Goal: Use online tool/utility: Utilize a website feature to perform a specific function

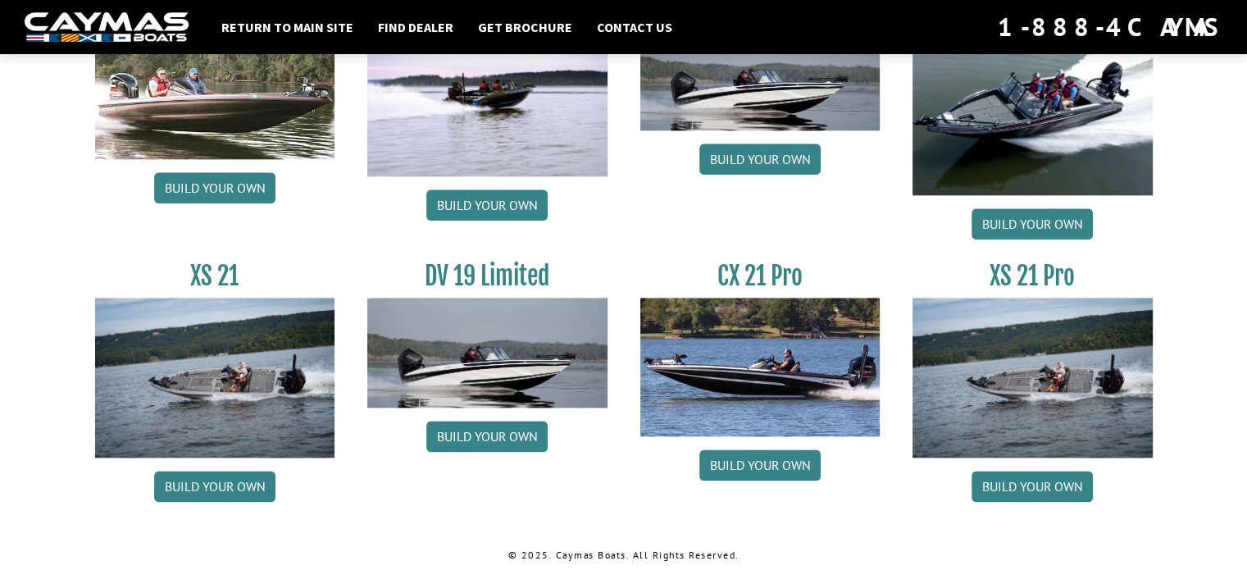
scroll to position [2036, 0]
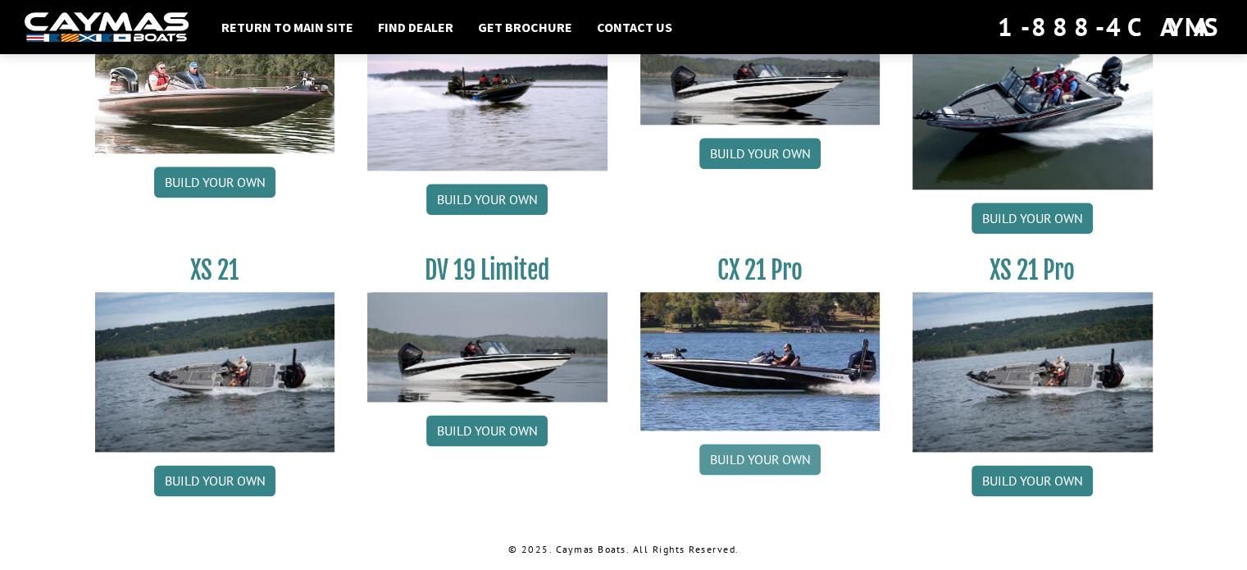
click at [733, 463] on link "Build your own" at bounding box center [759, 458] width 121 height 31
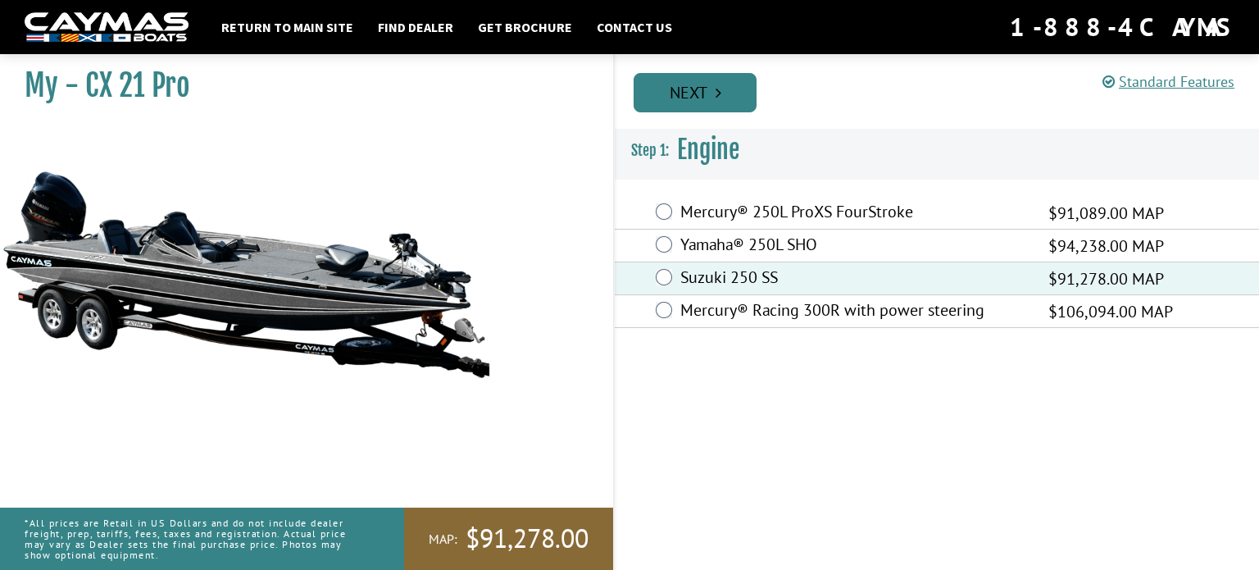
click at [704, 96] on link "Next" at bounding box center [695, 92] width 123 height 39
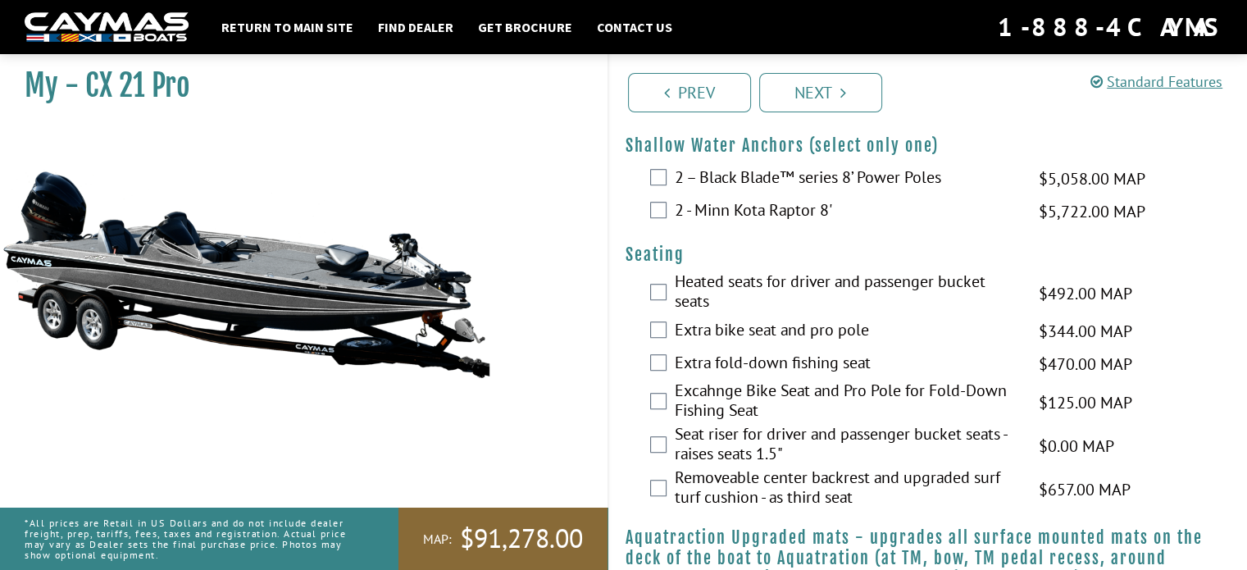
scroll to position [1082, 0]
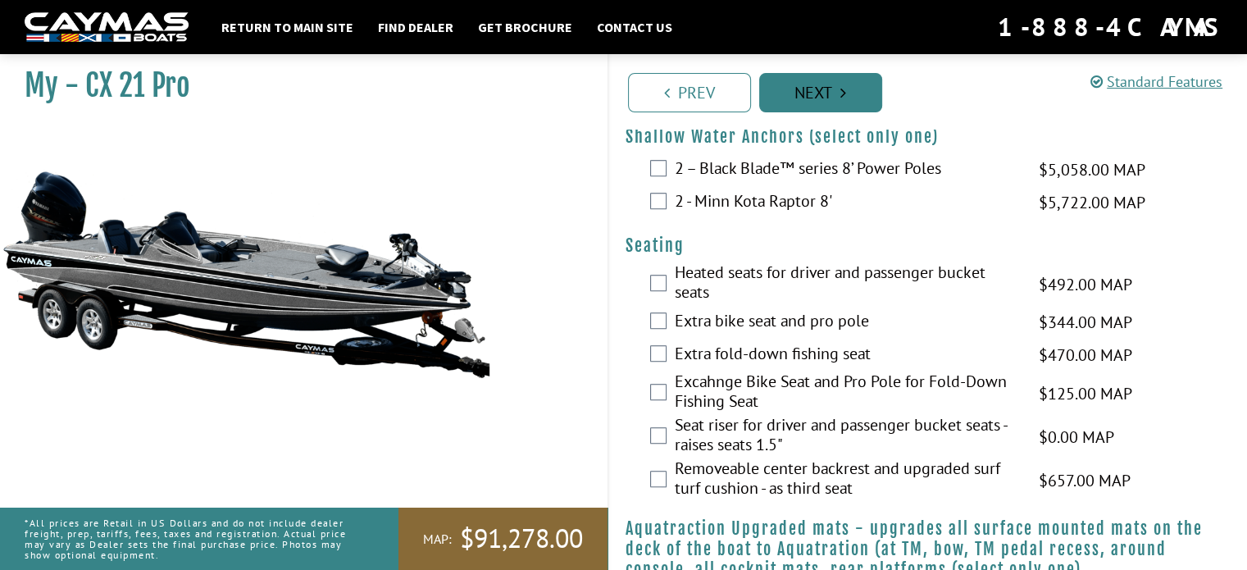
click at [861, 109] on link "Next" at bounding box center [820, 92] width 123 height 39
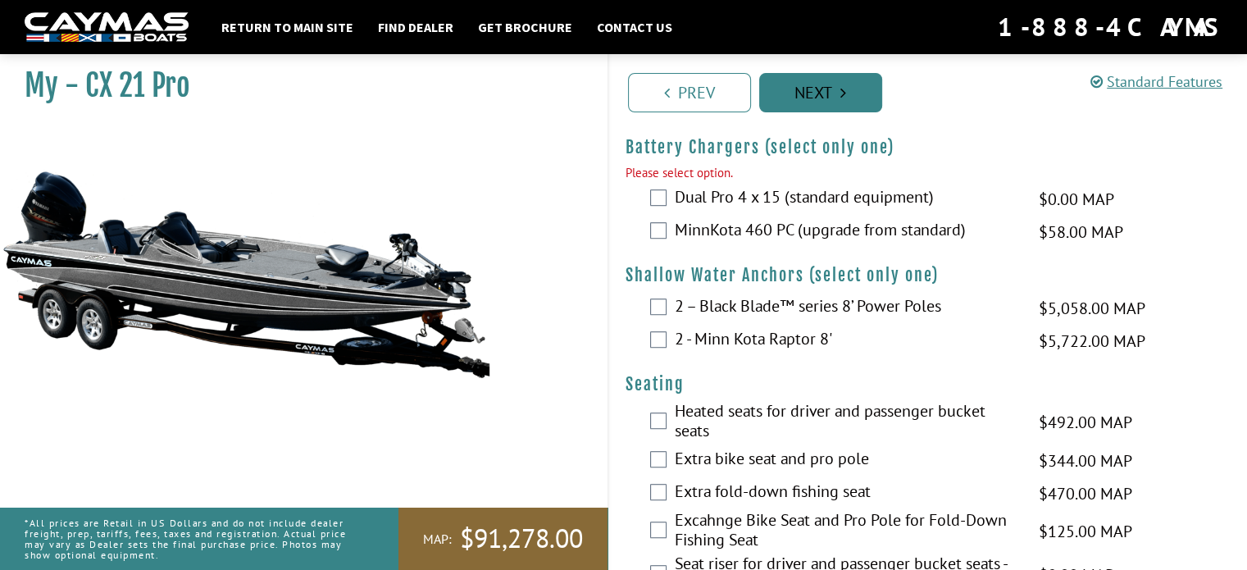
scroll to position [961, 0]
click at [851, 102] on link "Next" at bounding box center [820, 92] width 123 height 39
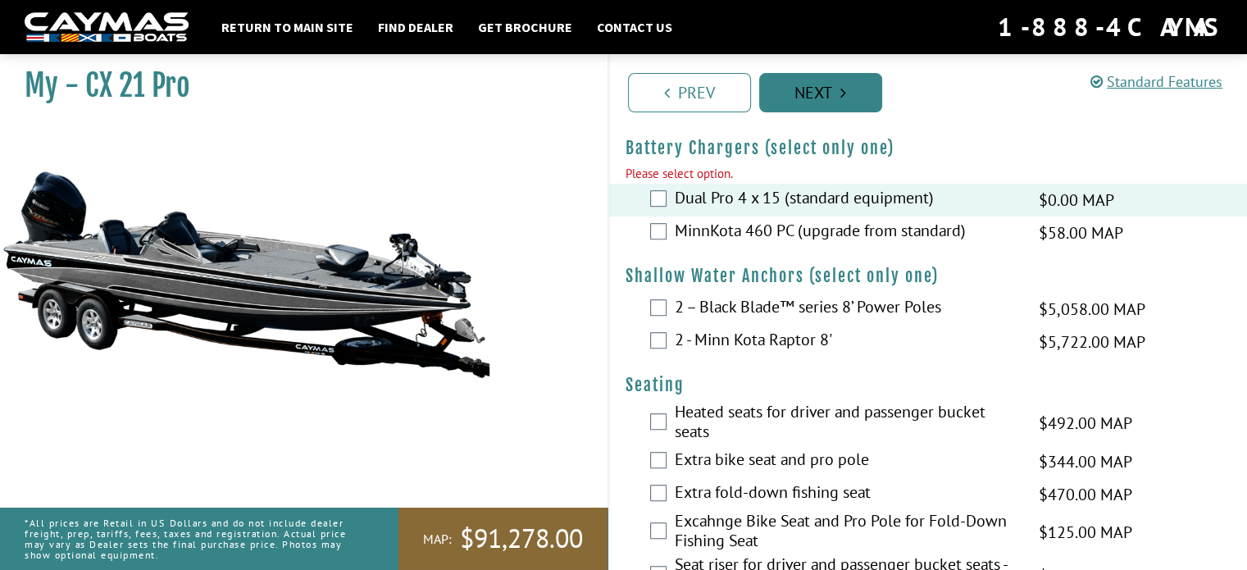
click at [813, 84] on link "Next" at bounding box center [820, 92] width 123 height 39
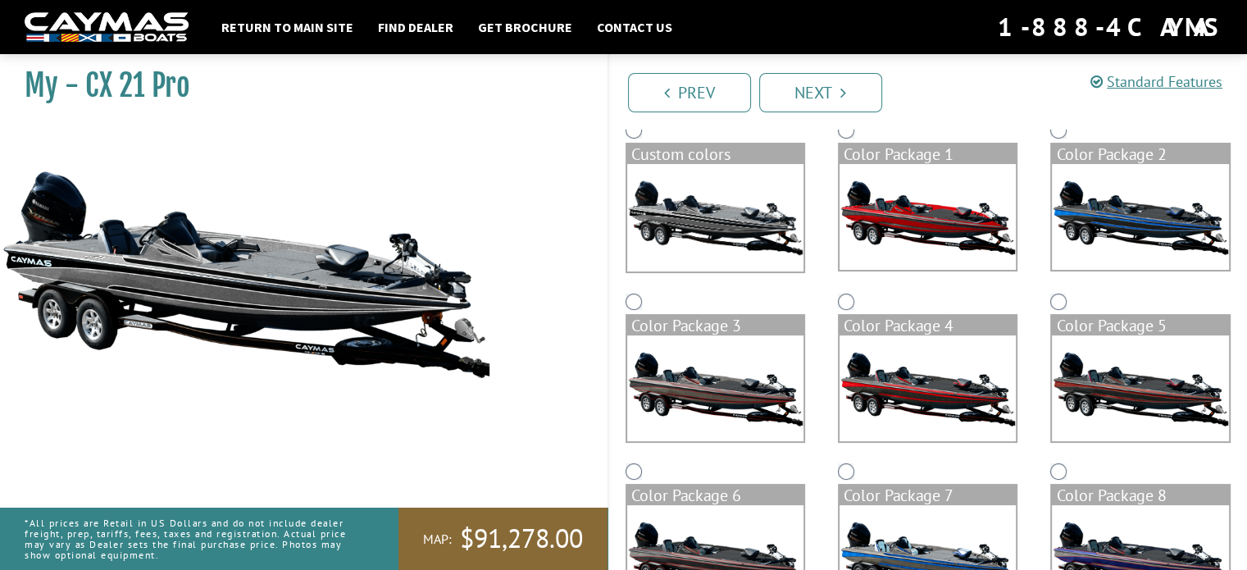
scroll to position [0, 0]
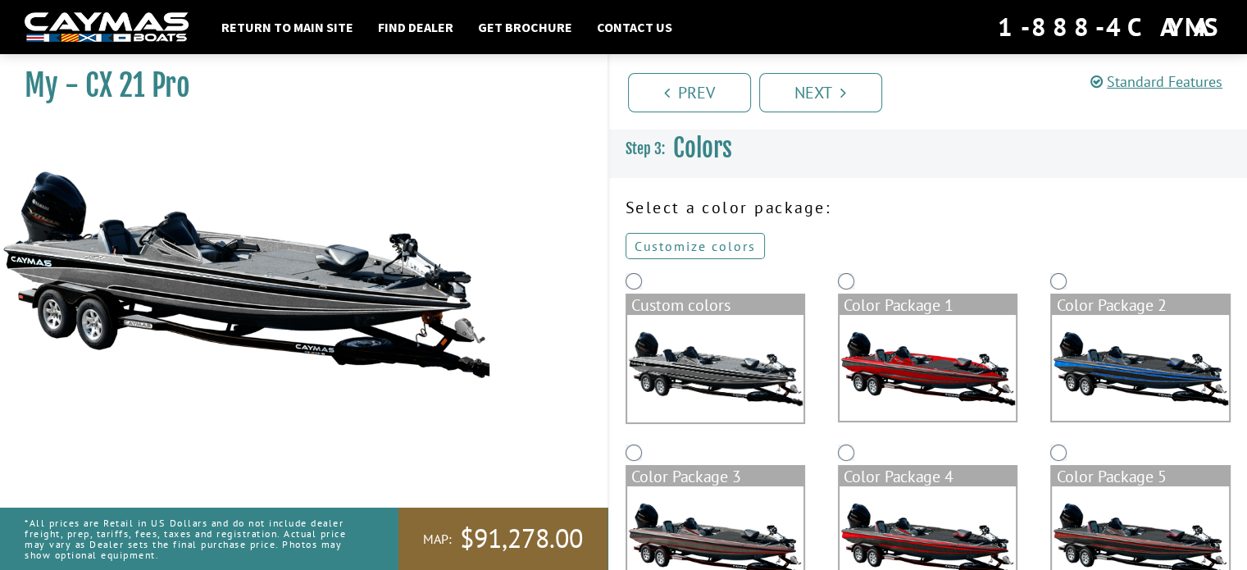
click at [694, 244] on link "Customize colors" at bounding box center [694, 246] width 139 height 26
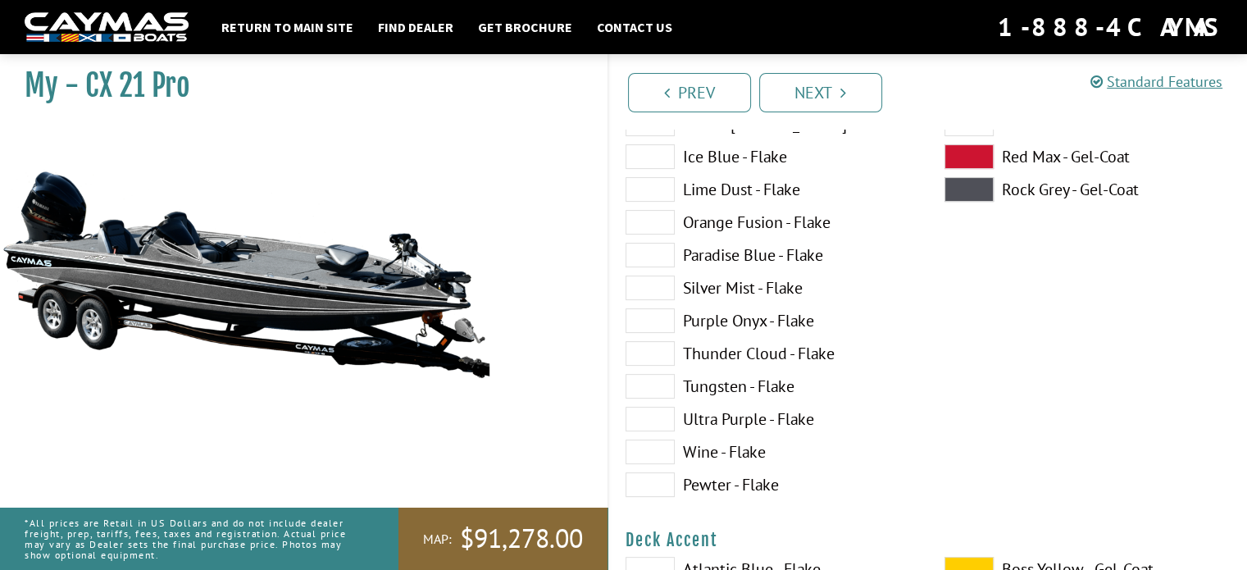
scroll to position [459, 0]
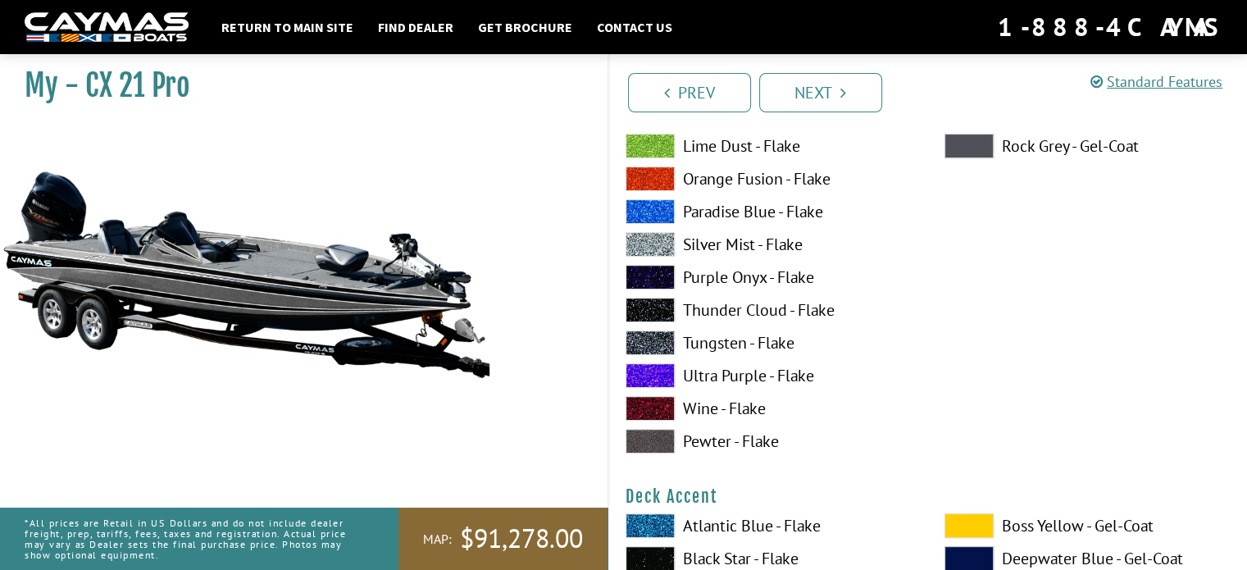
click at [659, 370] on span at bounding box center [649, 375] width 49 height 25
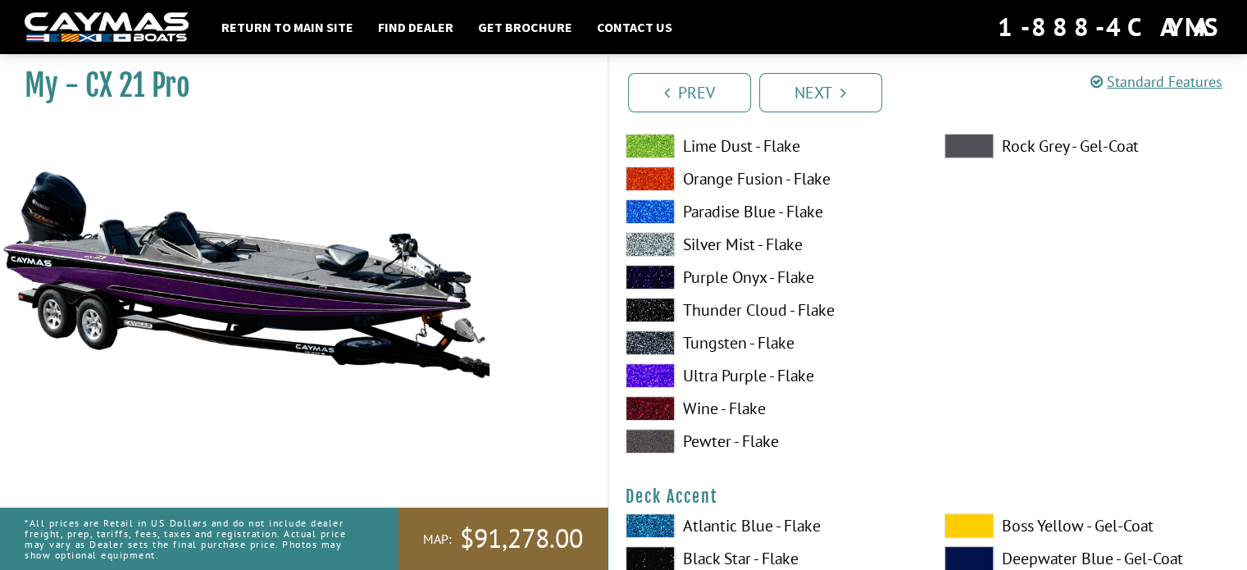
click at [659, 370] on span at bounding box center [649, 375] width 49 height 25
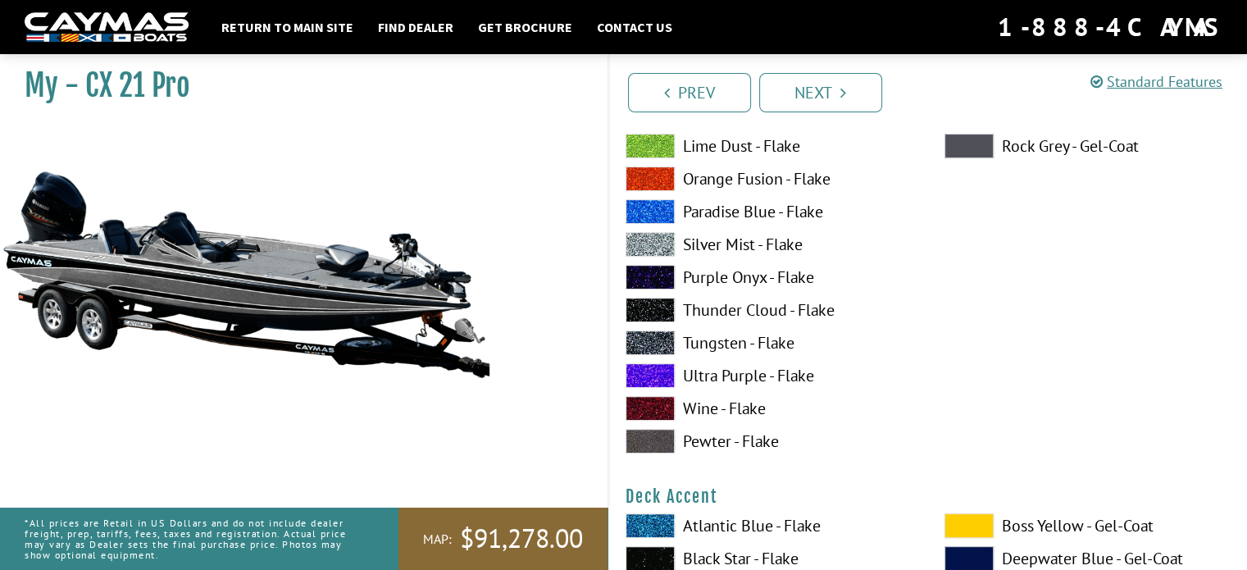
click at [659, 370] on span at bounding box center [649, 375] width 49 height 25
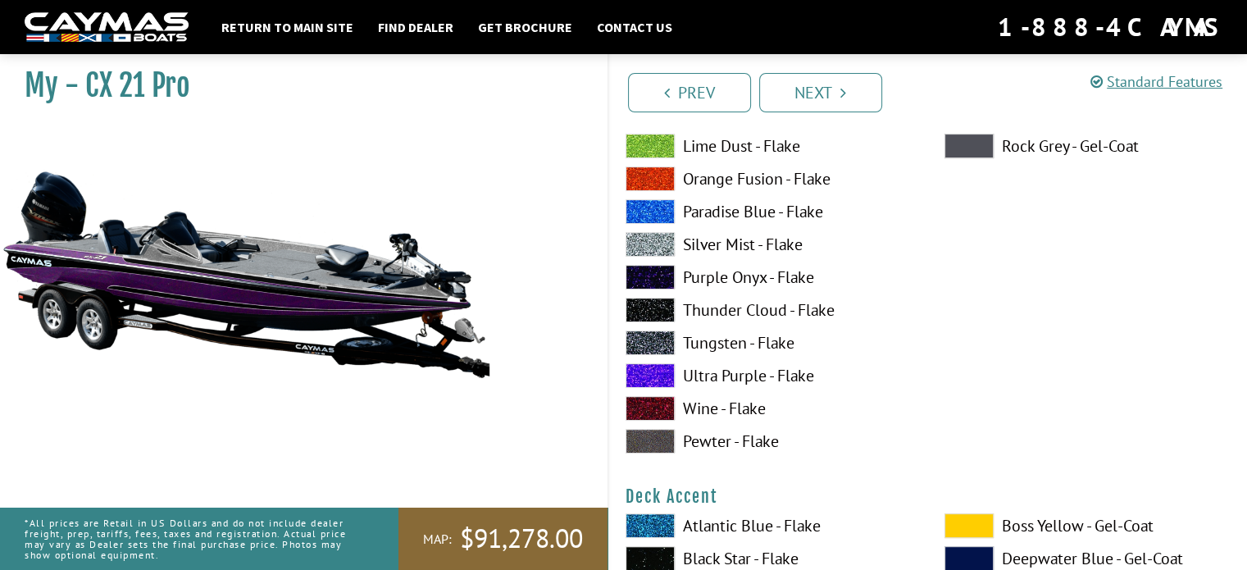
click at [659, 370] on span at bounding box center [649, 375] width 49 height 25
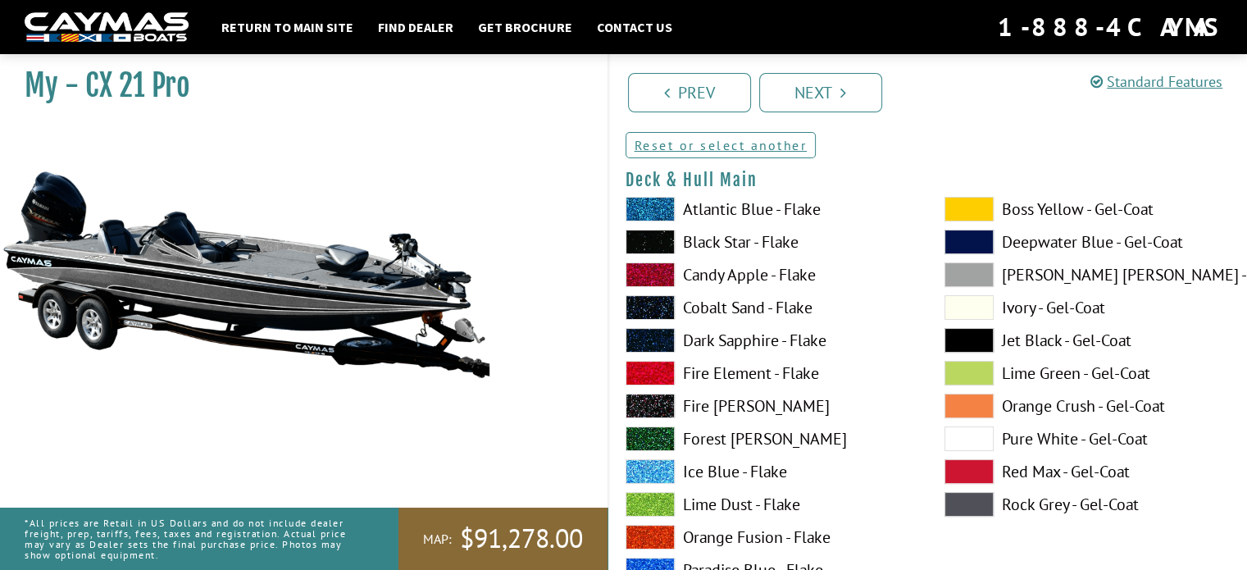
scroll to position [100, 0]
click at [660, 337] on span at bounding box center [649, 341] width 49 height 25
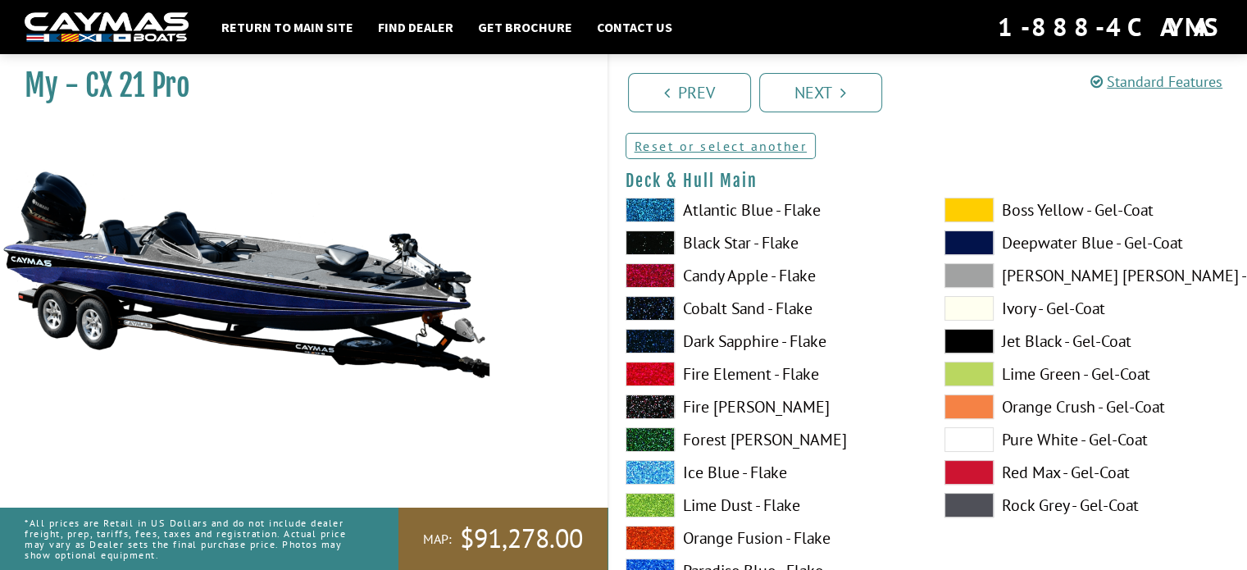
click at [657, 343] on span at bounding box center [649, 341] width 49 height 25
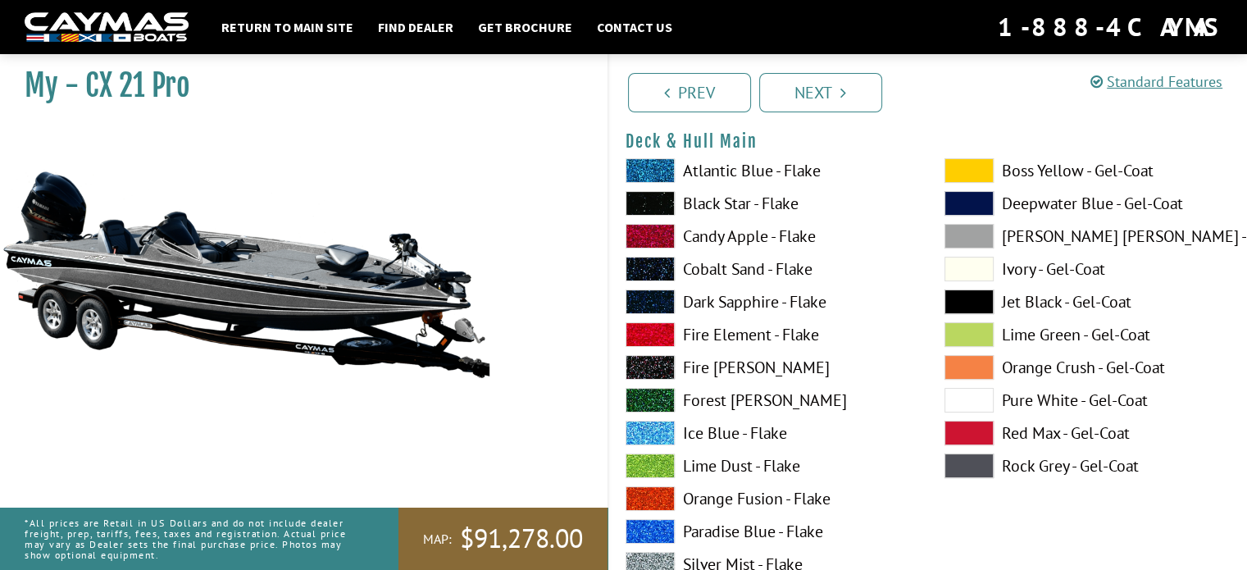
scroll to position [161, 0]
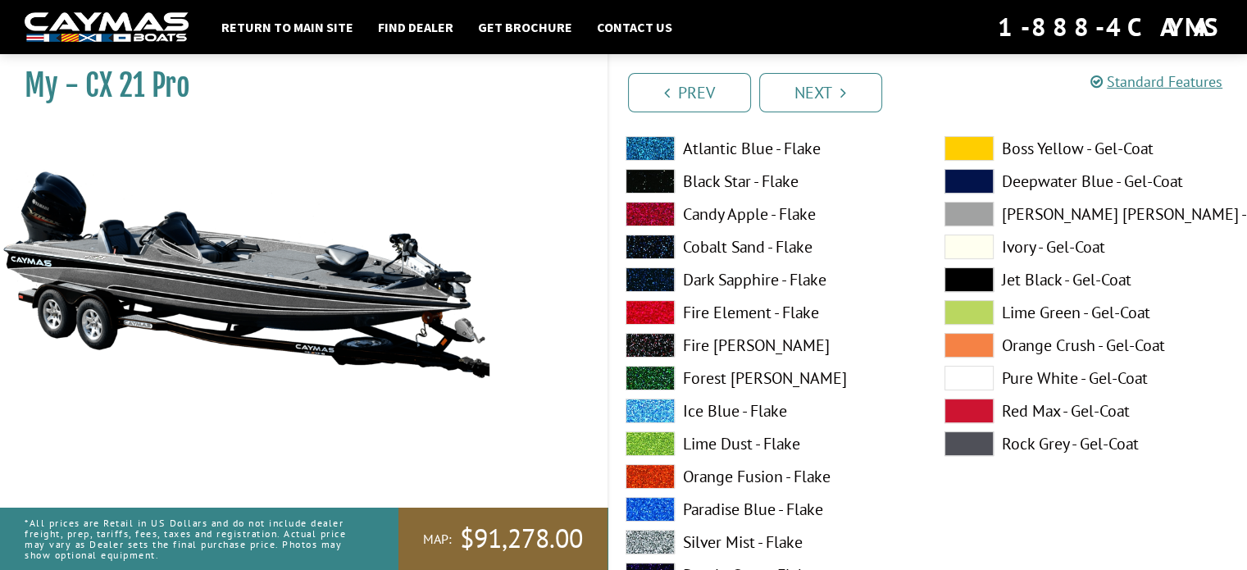
click at [967, 247] on span at bounding box center [968, 246] width 49 height 25
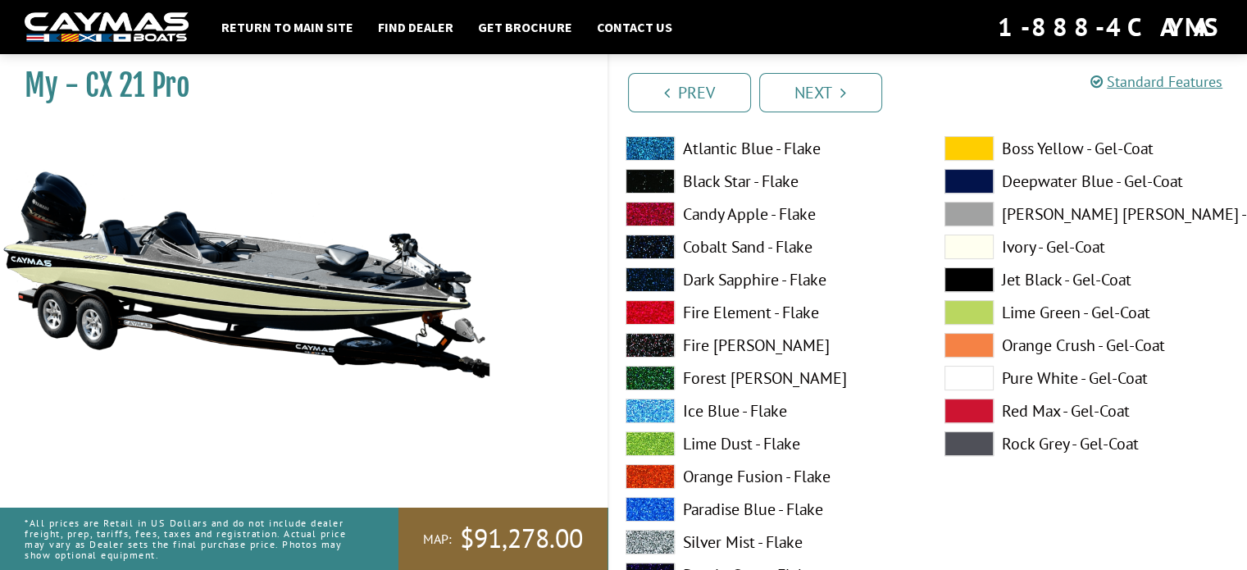
click at [967, 247] on span at bounding box center [968, 246] width 49 height 25
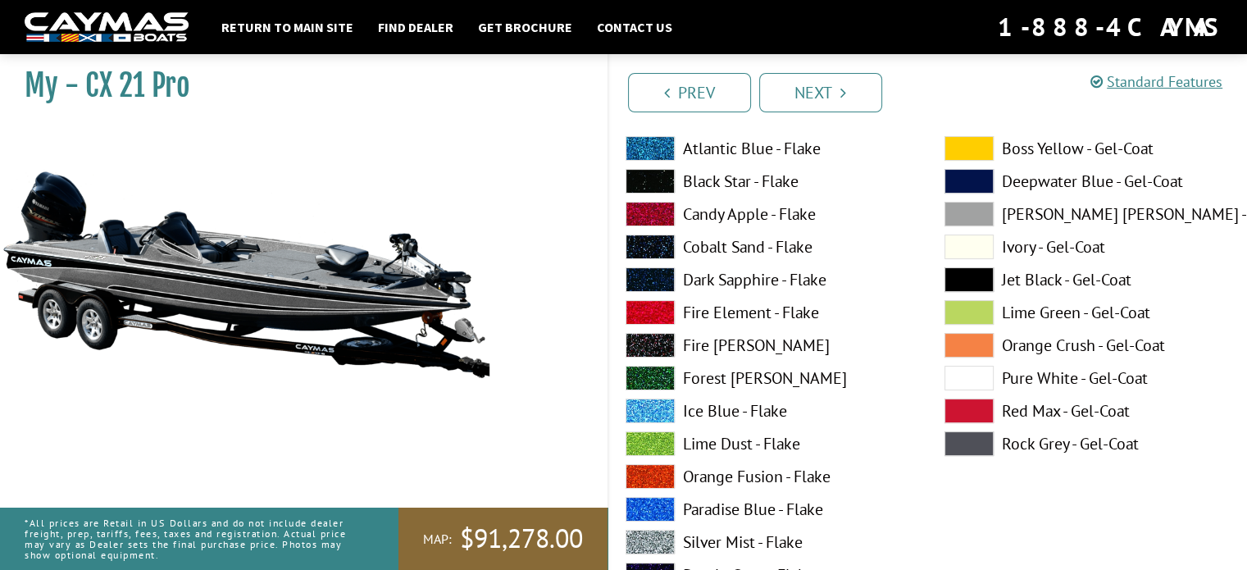
click at [948, 370] on span at bounding box center [968, 378] width 49 height 25
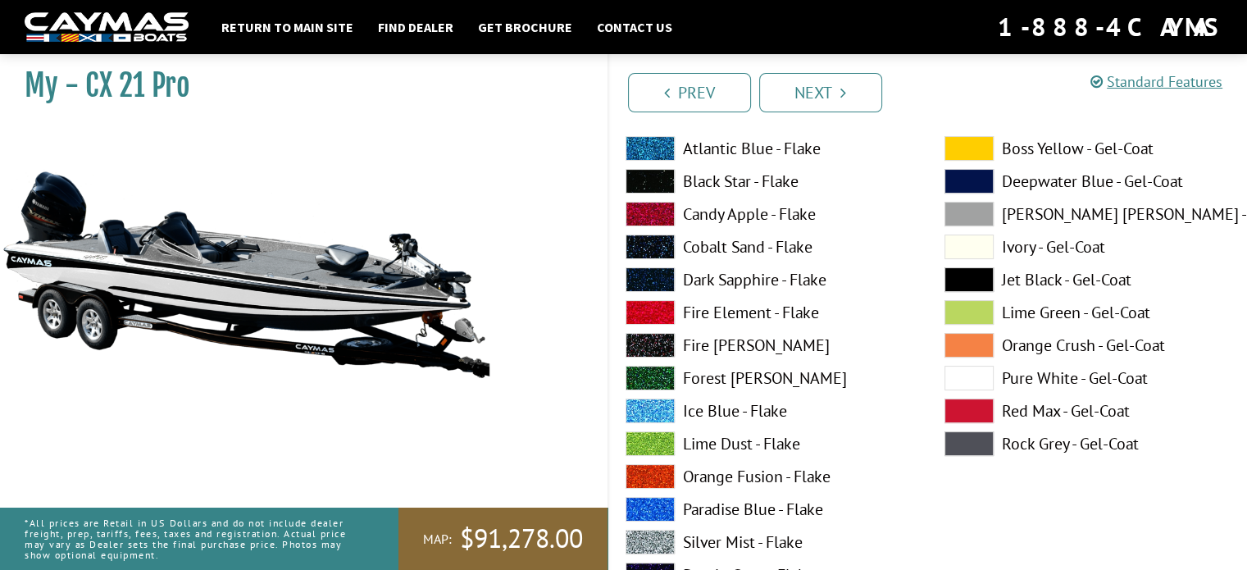
click at [967, 383] on span at bounding box center [968, 378] width 49 height 25
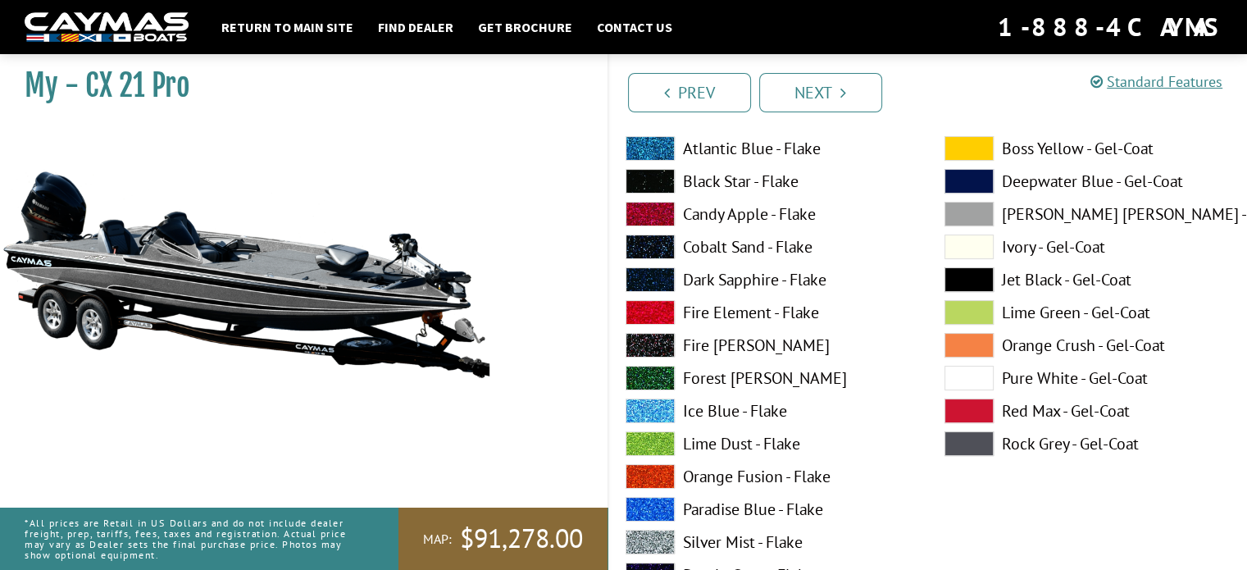
click at [965, 383] on span at bounding box center [968, 378] width 49 height 25
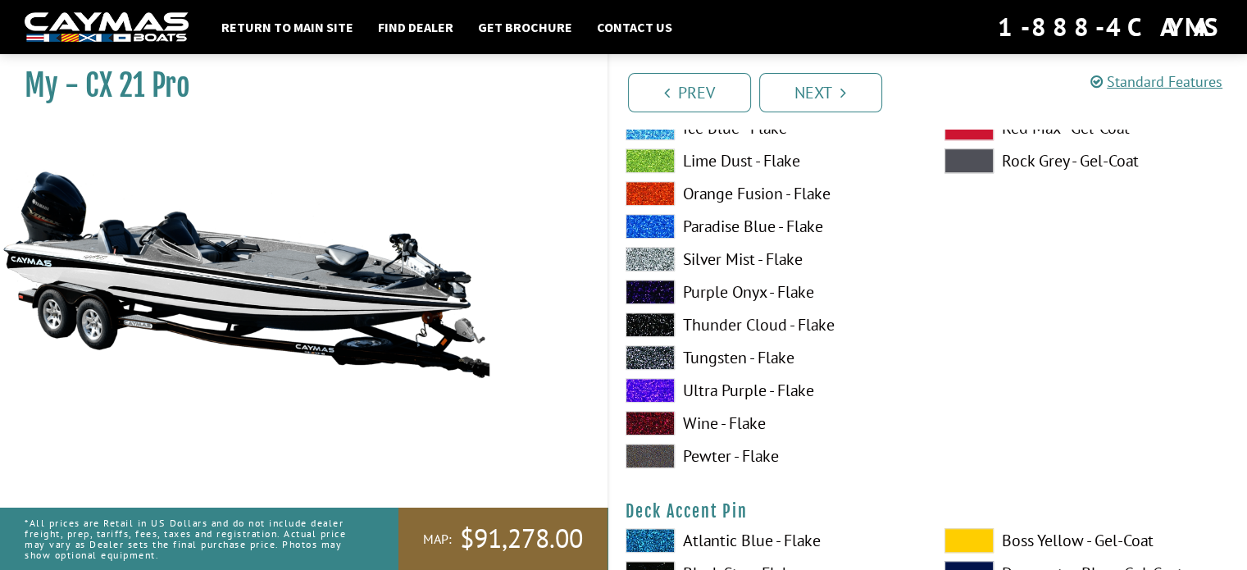
scroll to position [1150, 0]
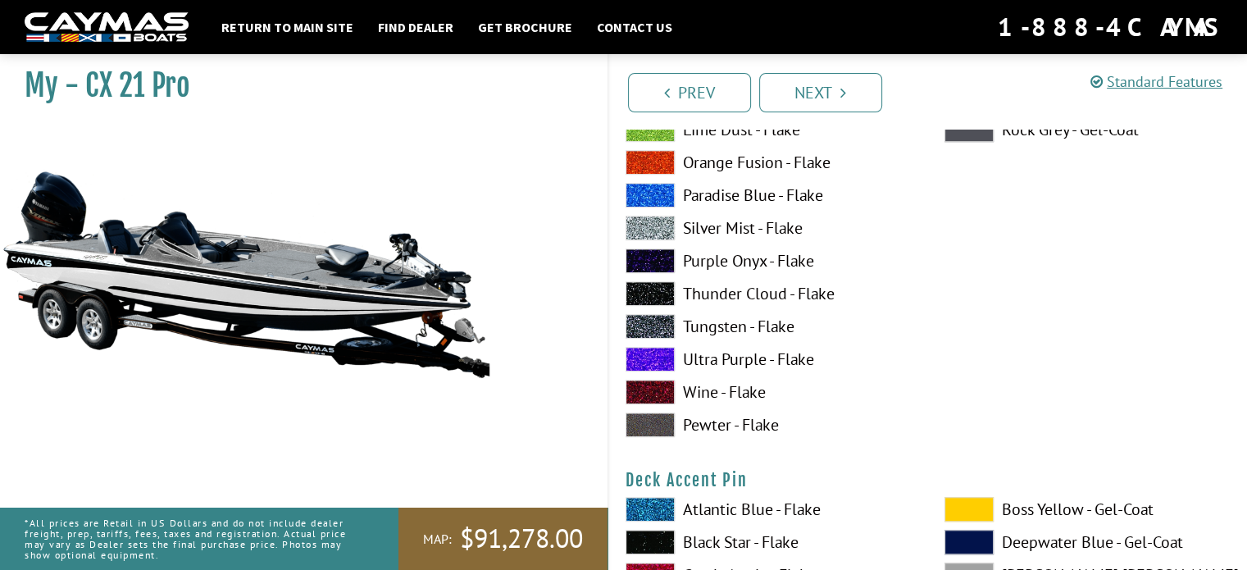
click at [664, 363] on span at bounding box center [649, 359] width 49 height 25
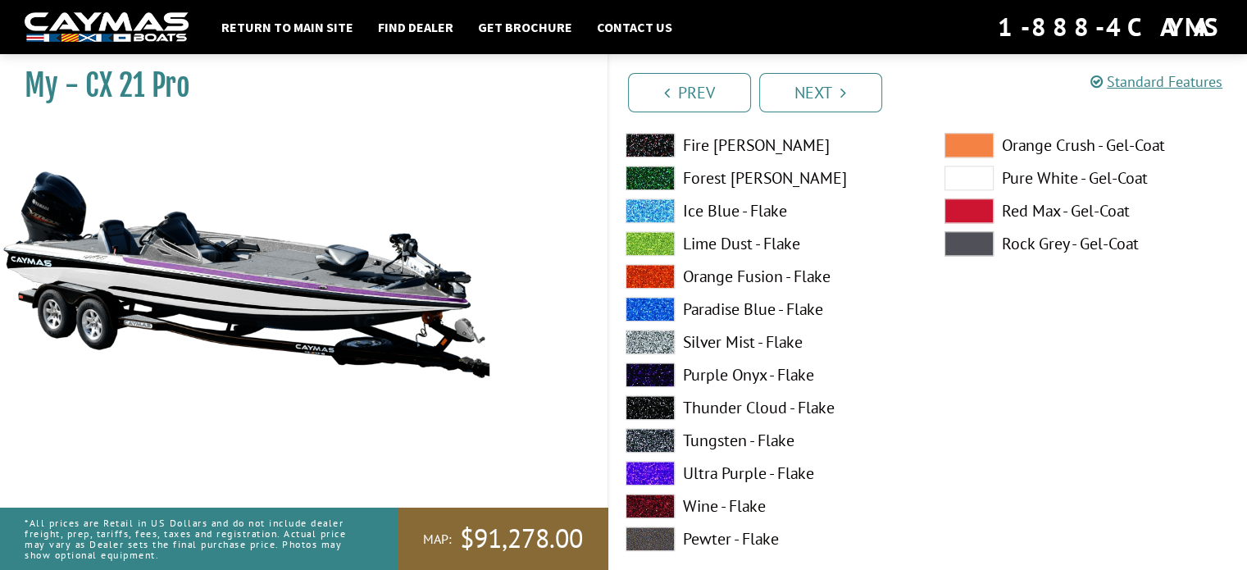
scroll to position [1742, 0]
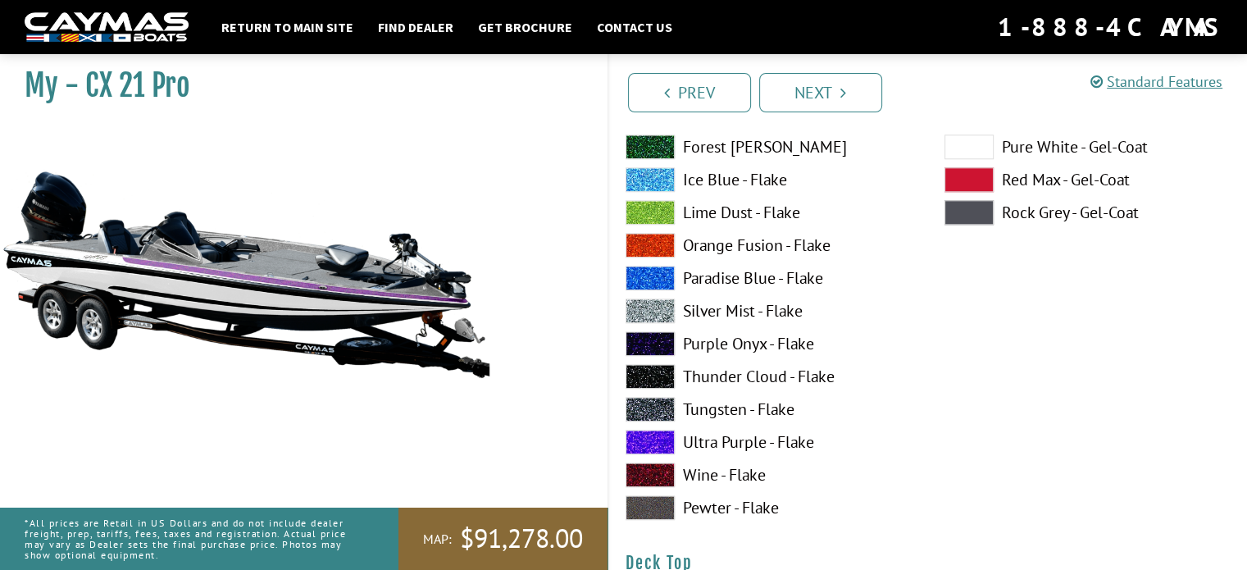
click at [652, 440] on span at bounding box center [649, 442] width 49 height 25
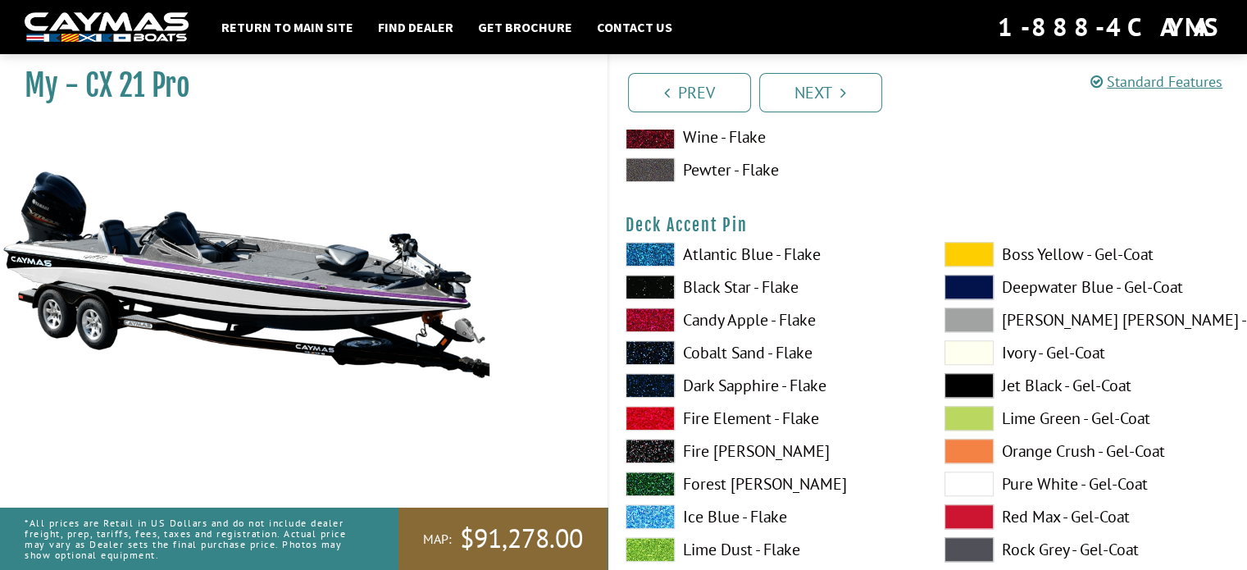
scroll to position [1515, 0]
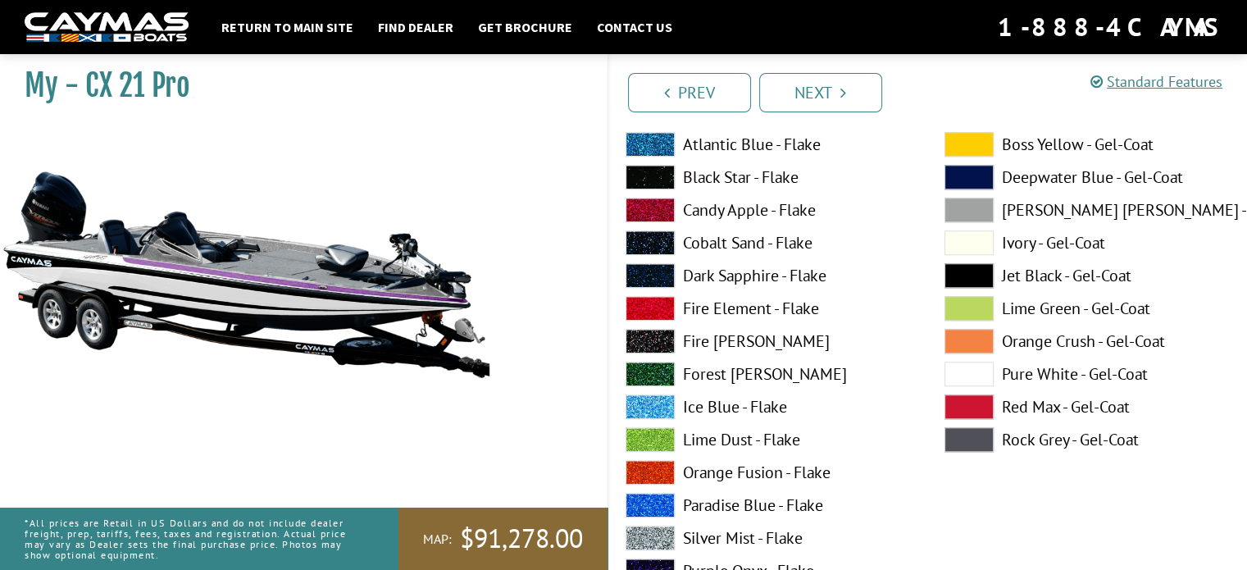
click at [958, 375] on span at bounding box center [968, 373] width 49 height 25
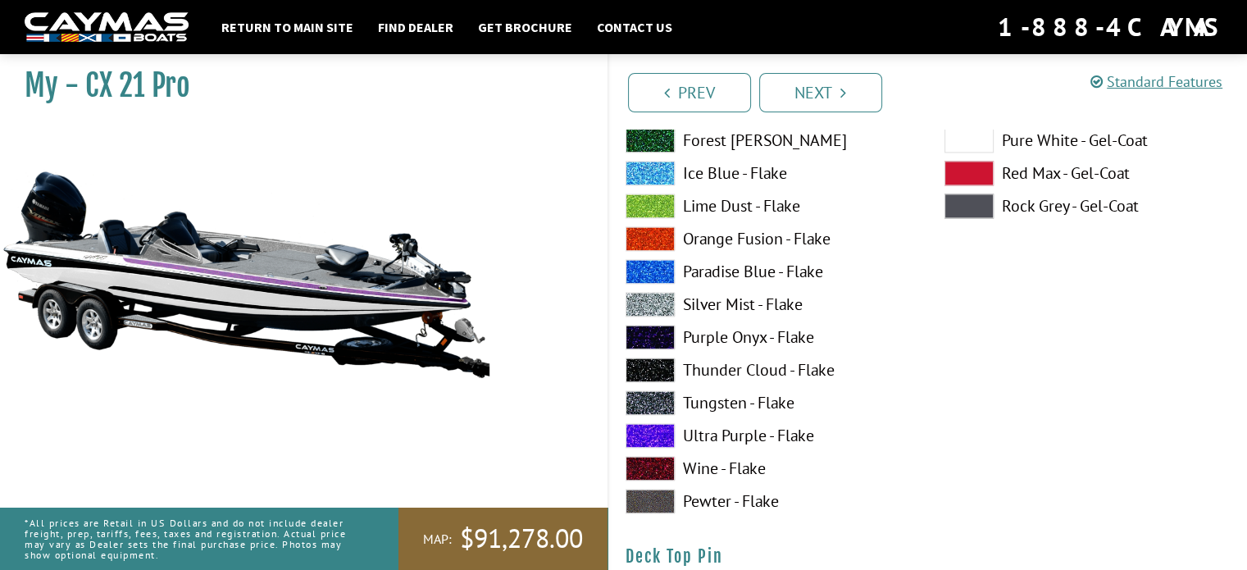
scroll to position [2425, 0]
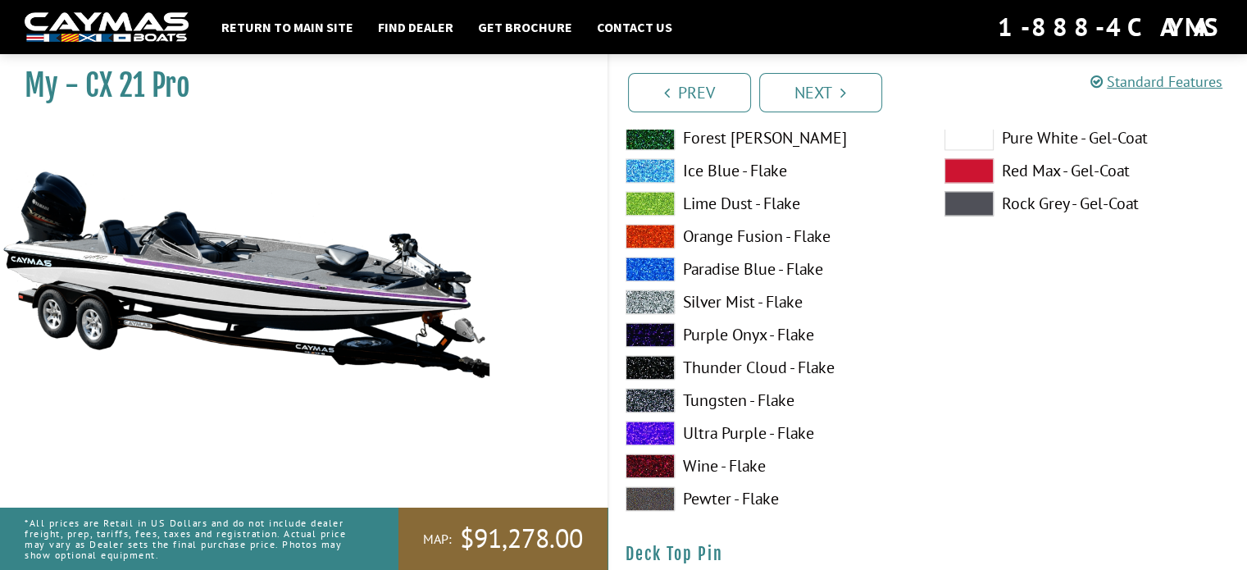
click at [639, 427] on span at bounding box center [649, 432] width 49 height 25
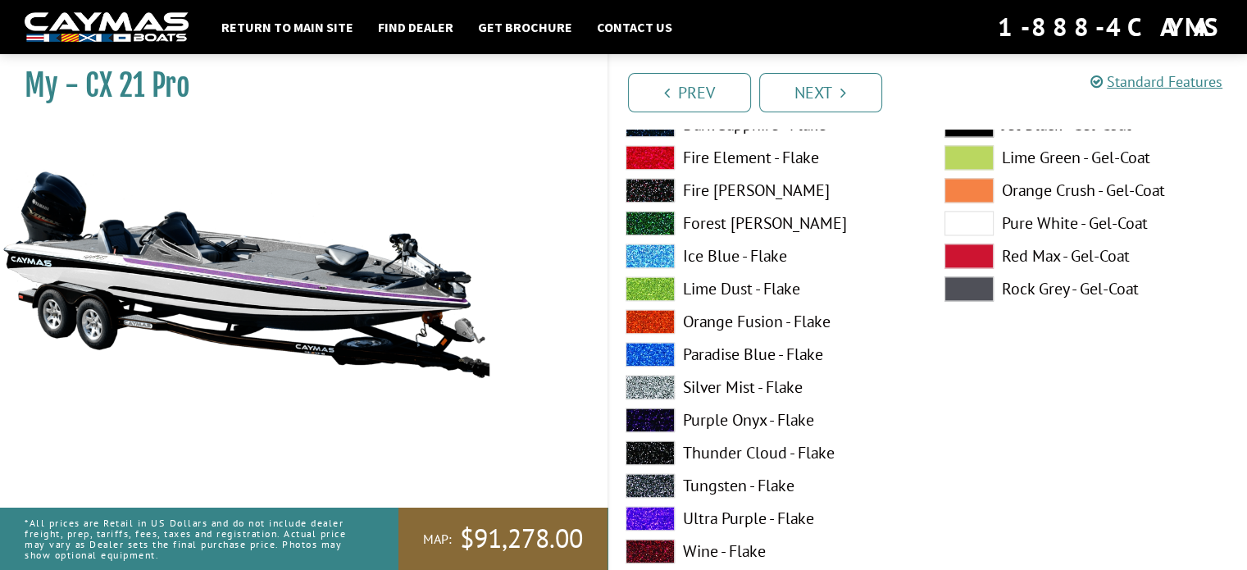
scroll to position [2339, 0]
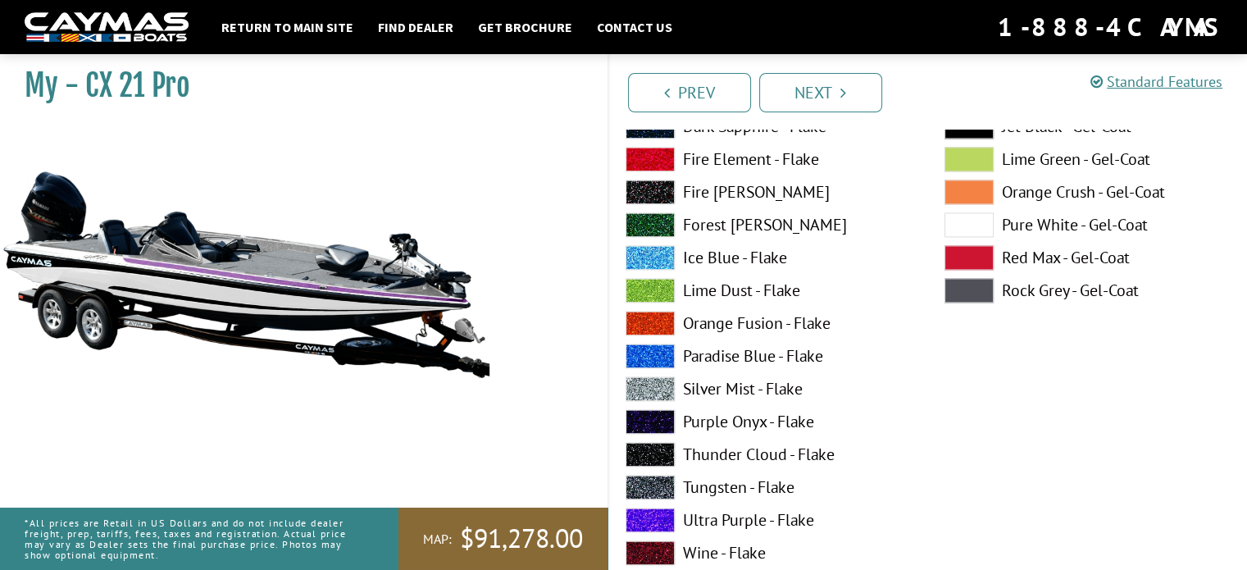
click at [957, 215] on span at bounding box center [968, 224] width 49 height 25
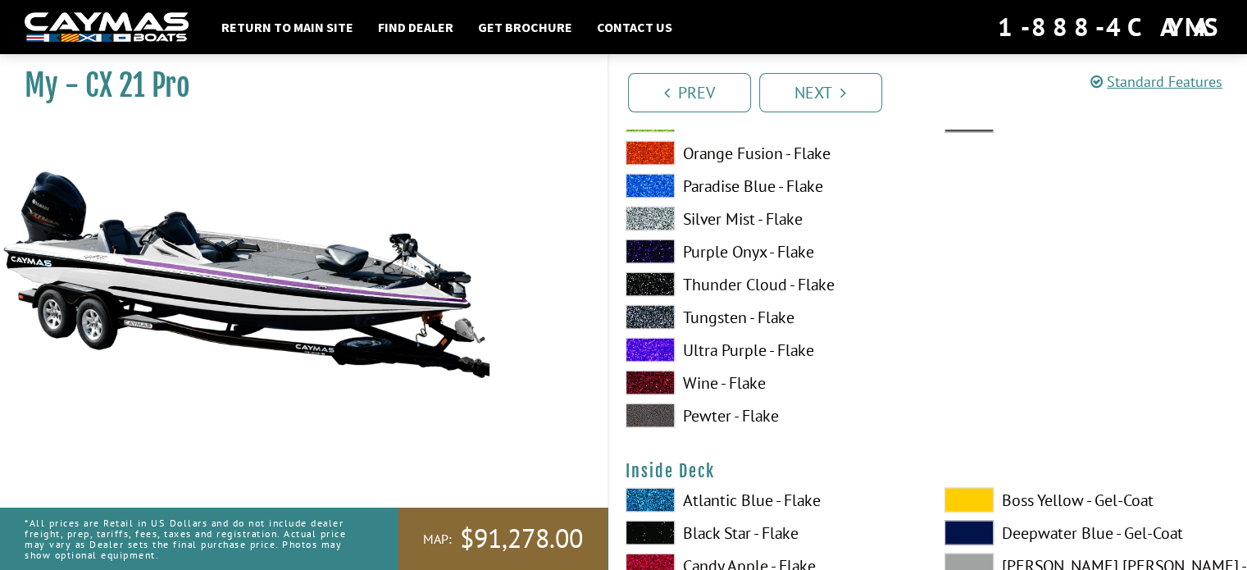
scroll to position [3184, 0]
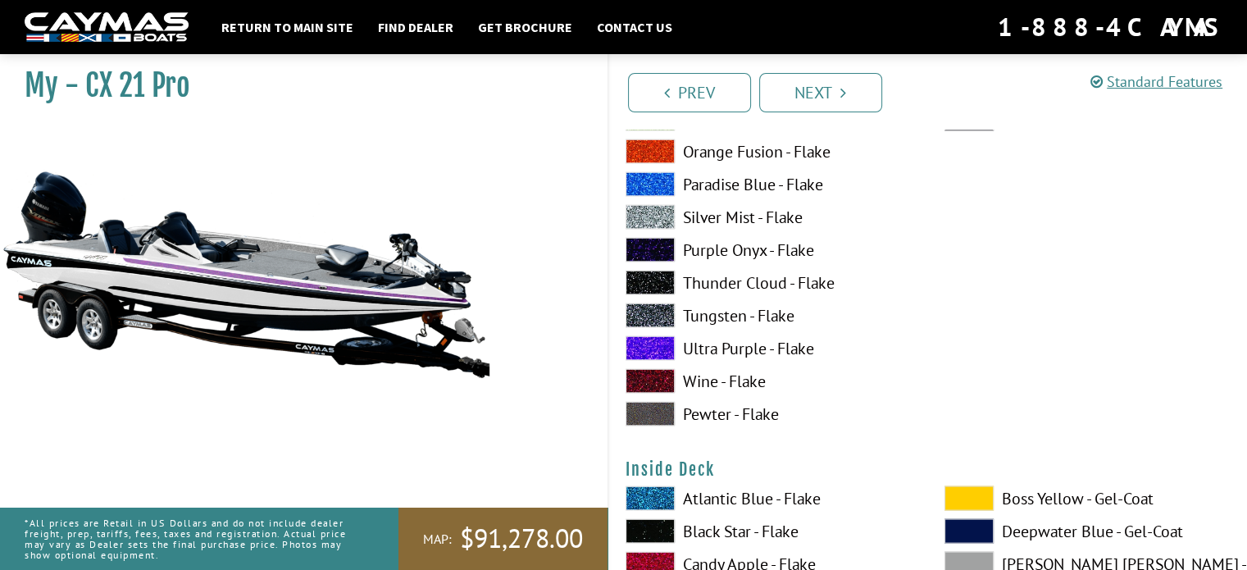
click at [669, 350] on span at bounding box center [649, 348] width 49 height 25
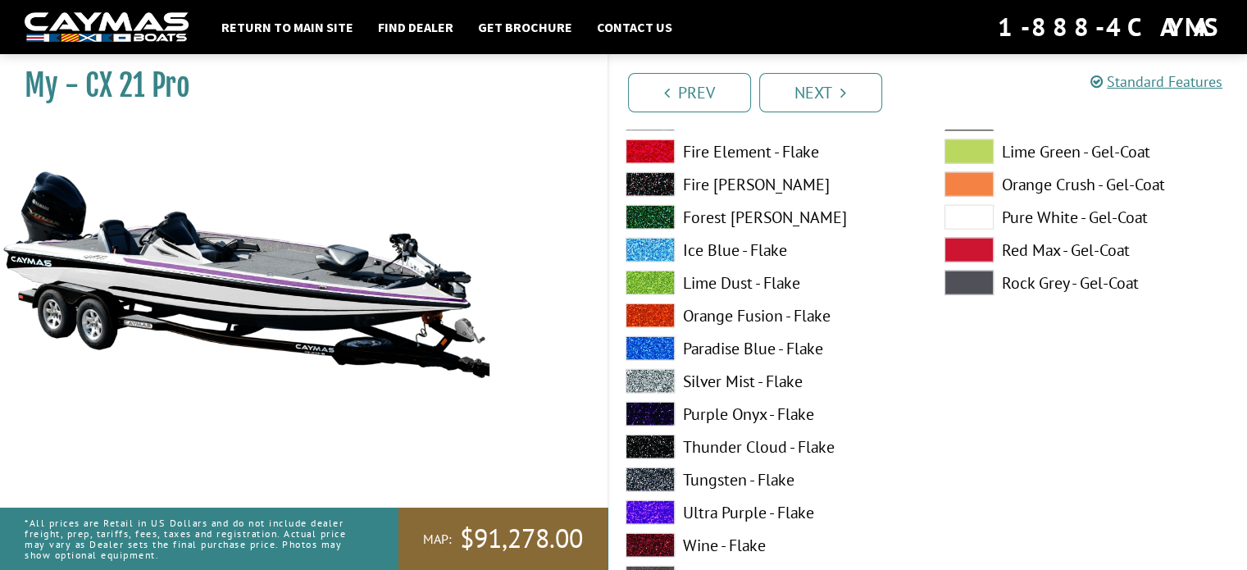
scroll to position [3695, 0]
click at [657, 507] on span at bounding box center [649, 512] width 49 height 25
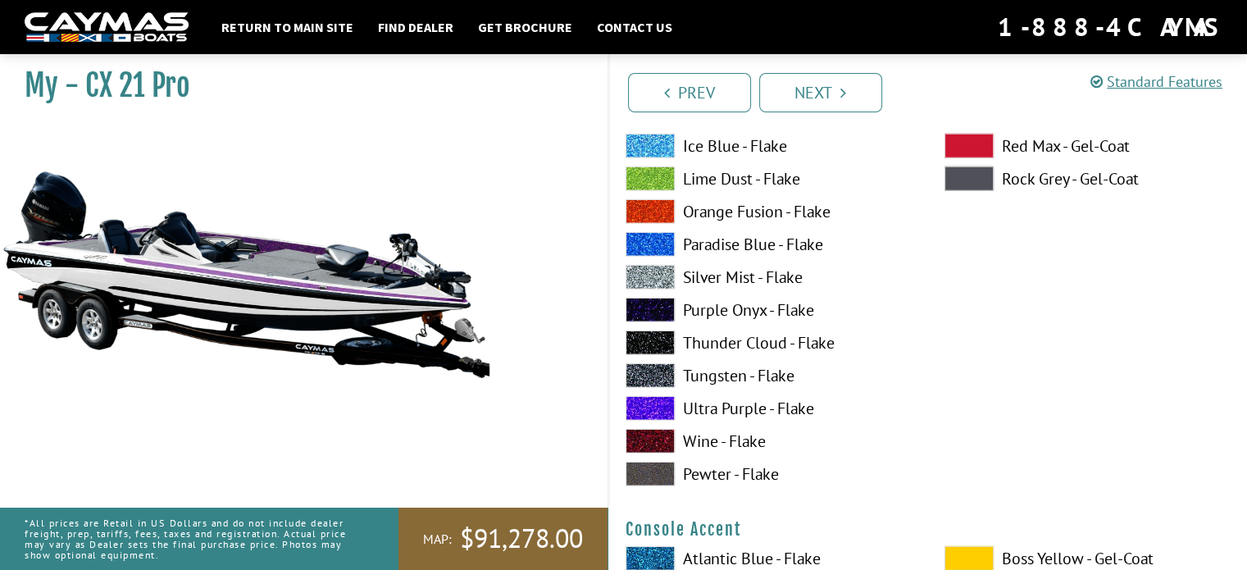
scroll to position [4475, 0]
click at [650, 411] on span at bounding box center [649, 407] width 49 height 25
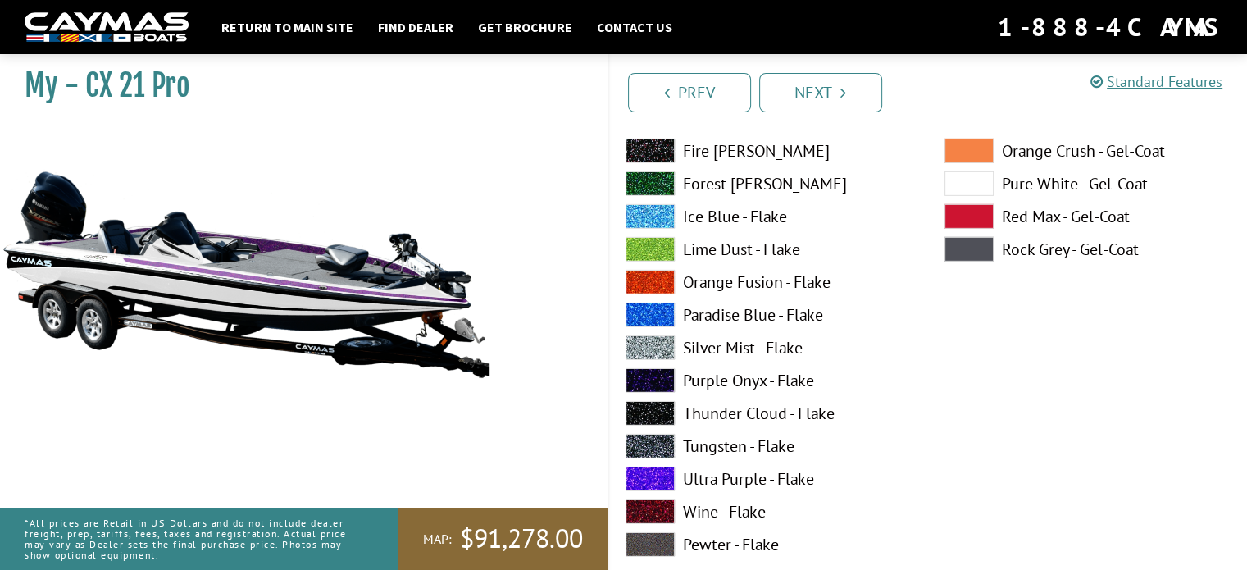
scroll to position [5101, 0]
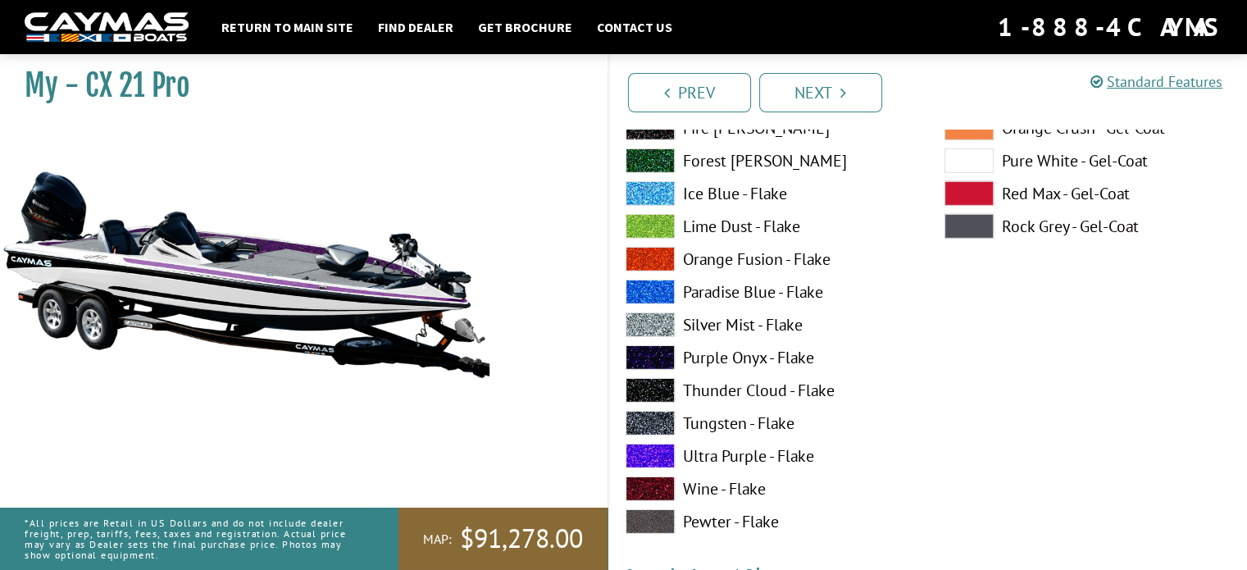
click at [644, 458] on span at bounding box center [649, 455] width 49 height 25
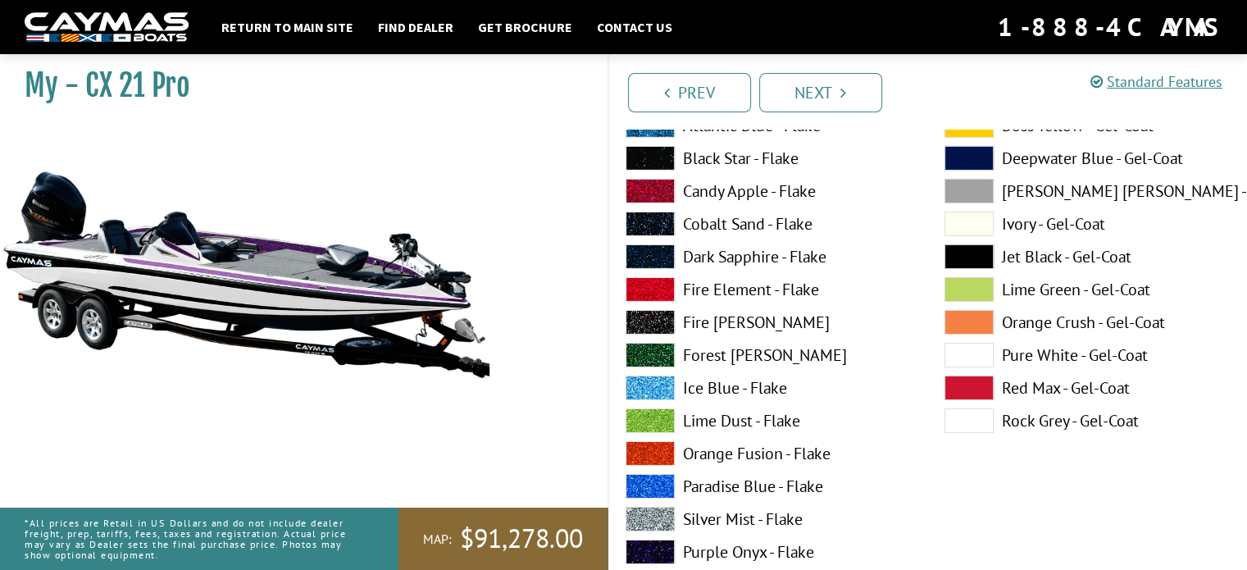
scroll to position [5588, 0]
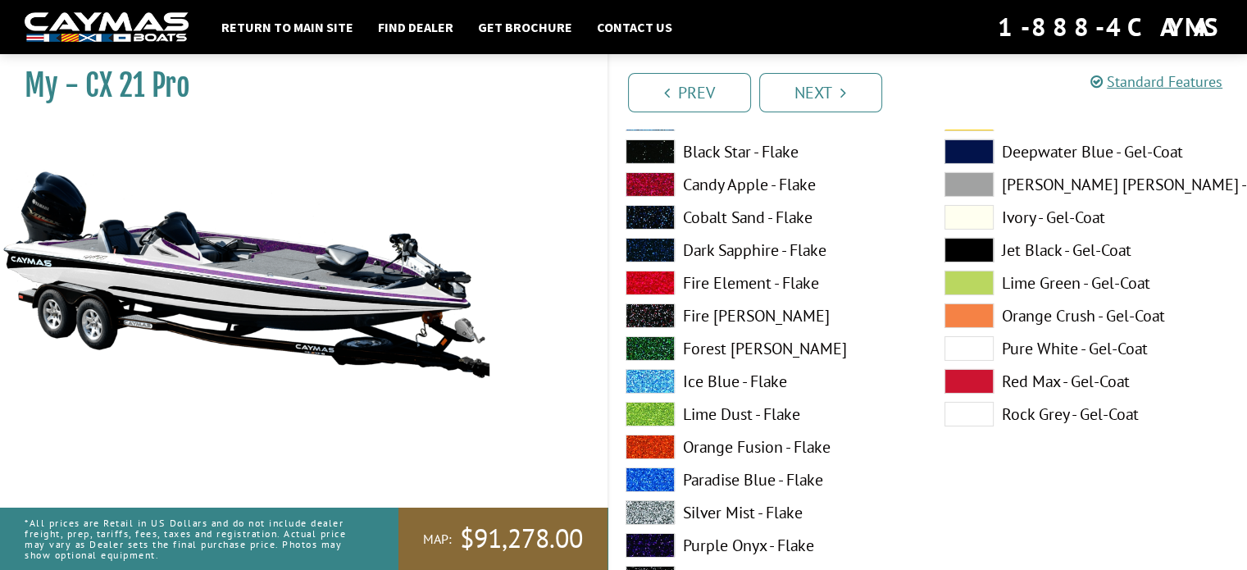
click at [980, 348] on span at bounding box center [968, 348] width 49 height 25
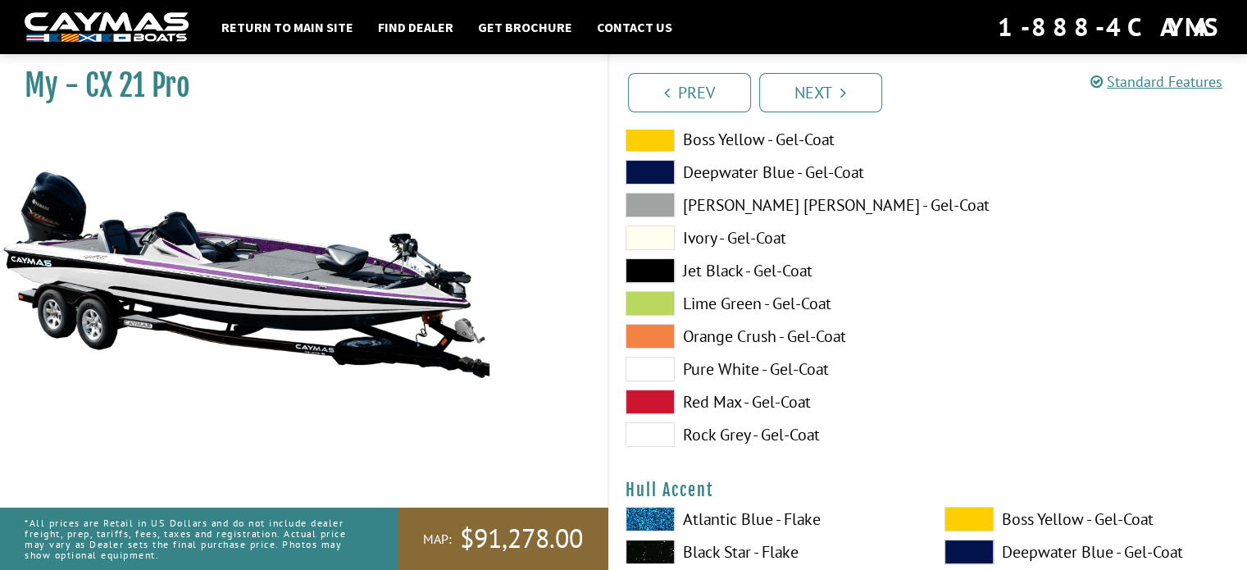
scroll to position [6254, 0]
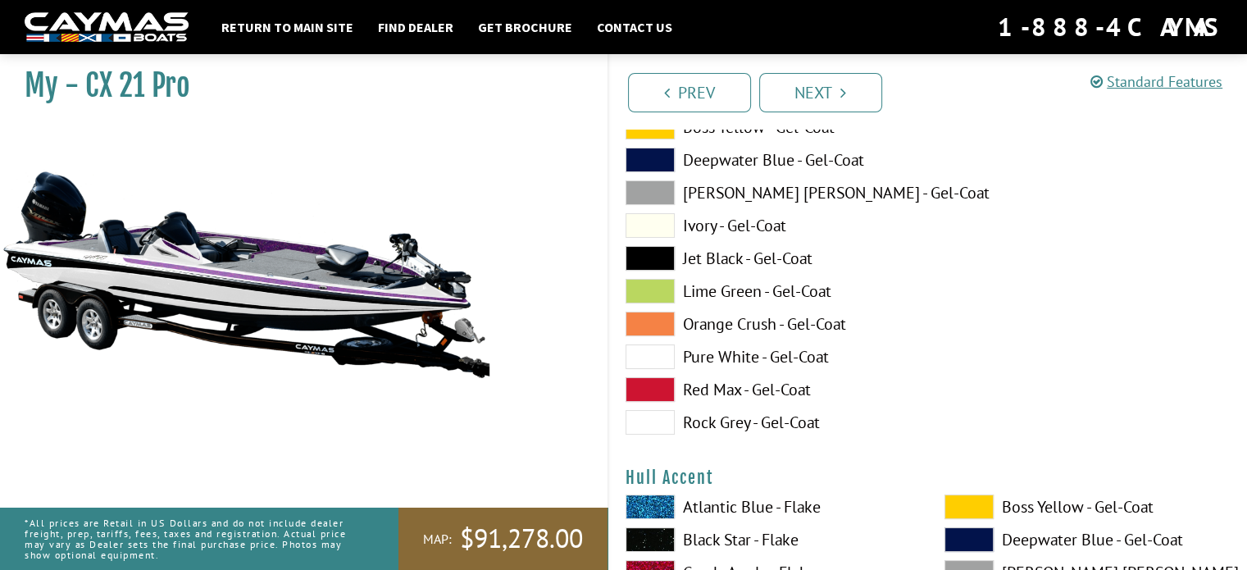
click at [662, 360] on span at bounding box center [649, 356] width 49 height 25
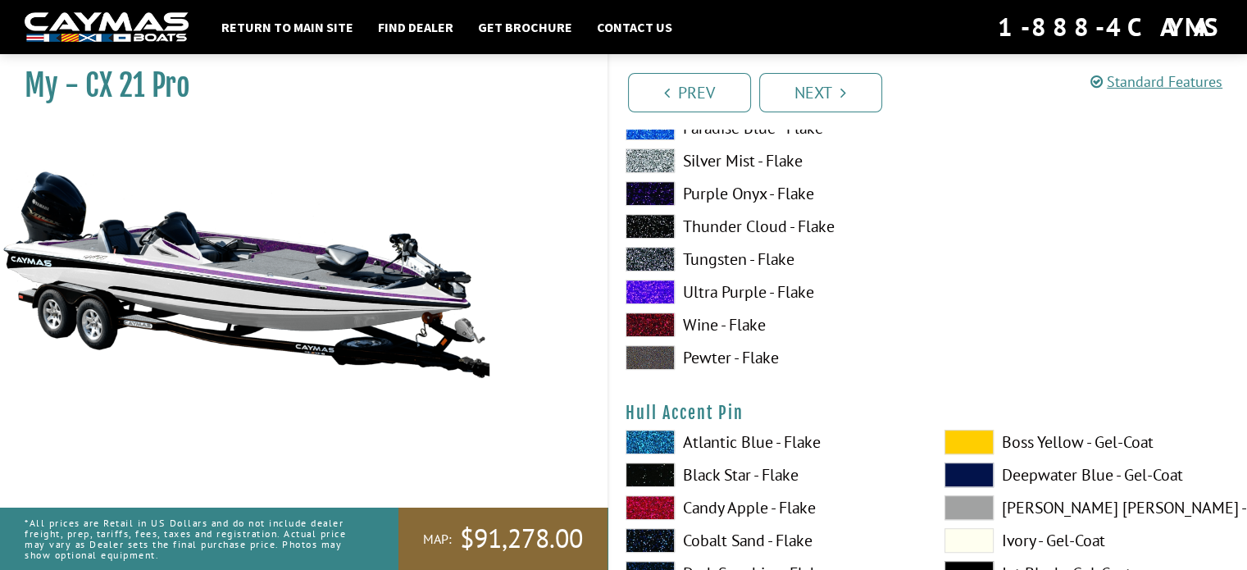
scroll to position [6980, 0]
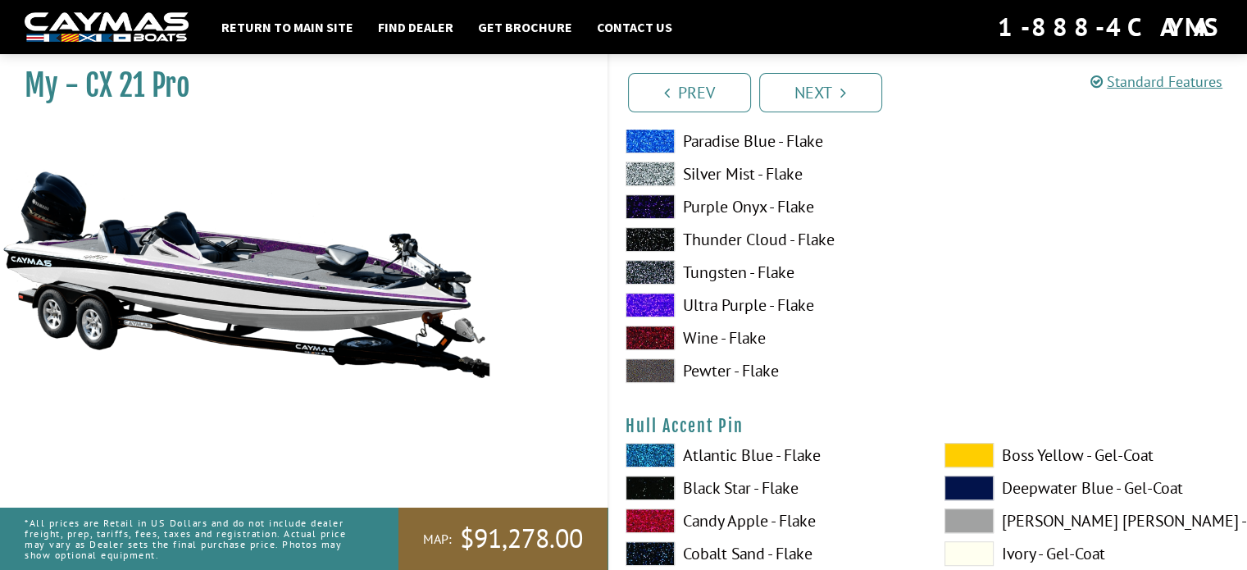
click at [656, 307] on span at bounding box center [649, 305] width 49 height 25
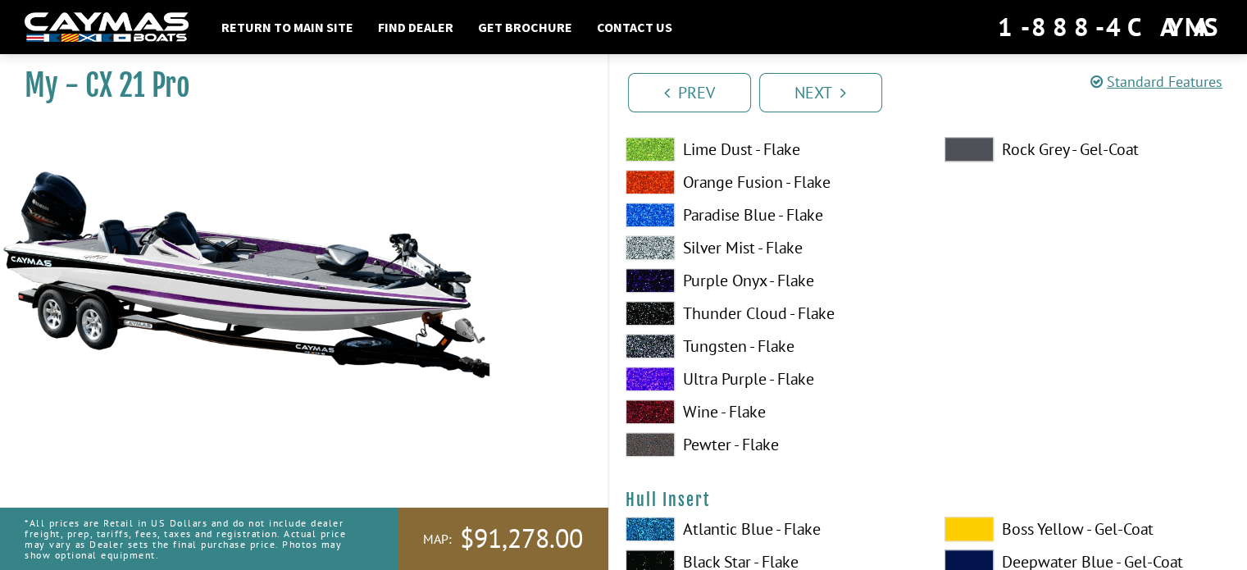
scroll to position [7583, 0]
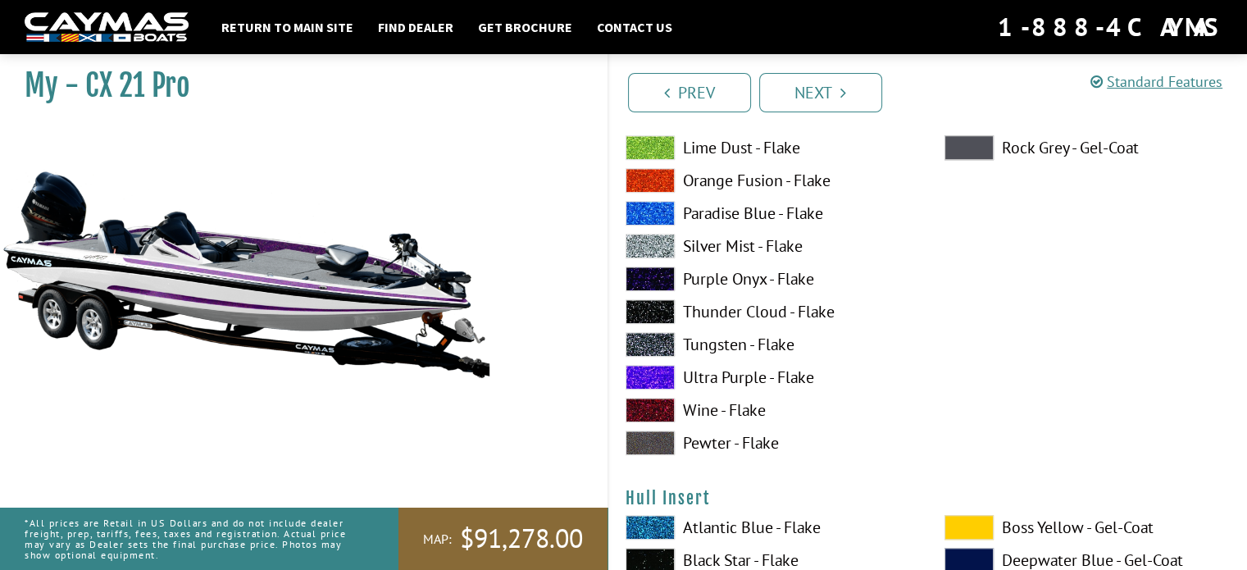
click at [664, 365] on span at bounding box center [649, 377] width 49 height 25
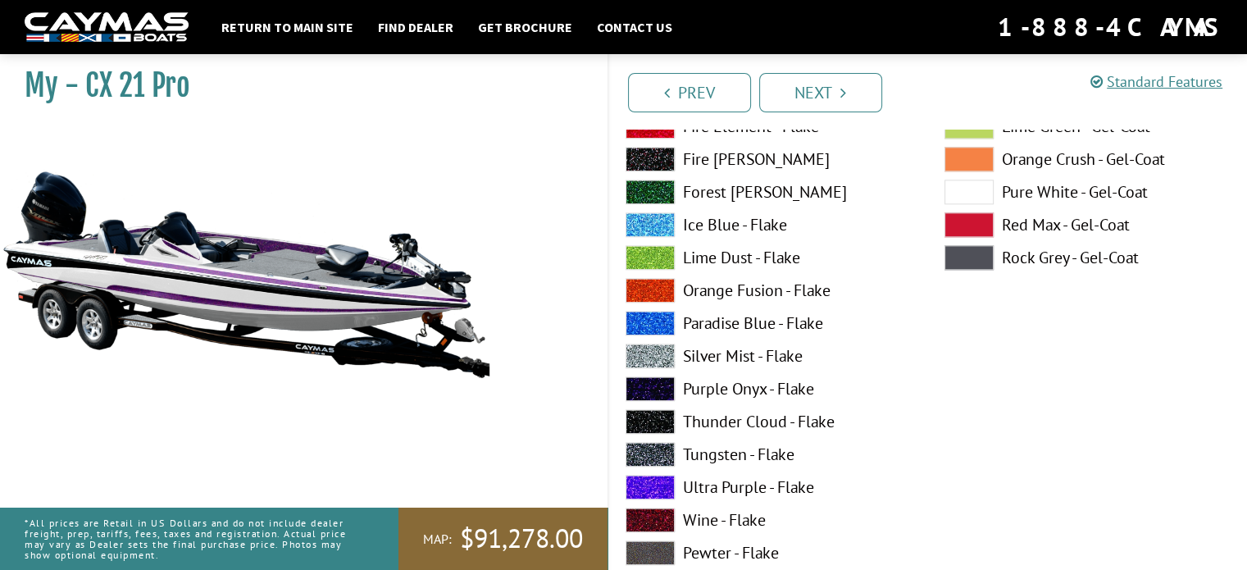
scroll to position [8148, 0]
click at [662, 481] on span at bounding box center [649, 486] width 49 height 25
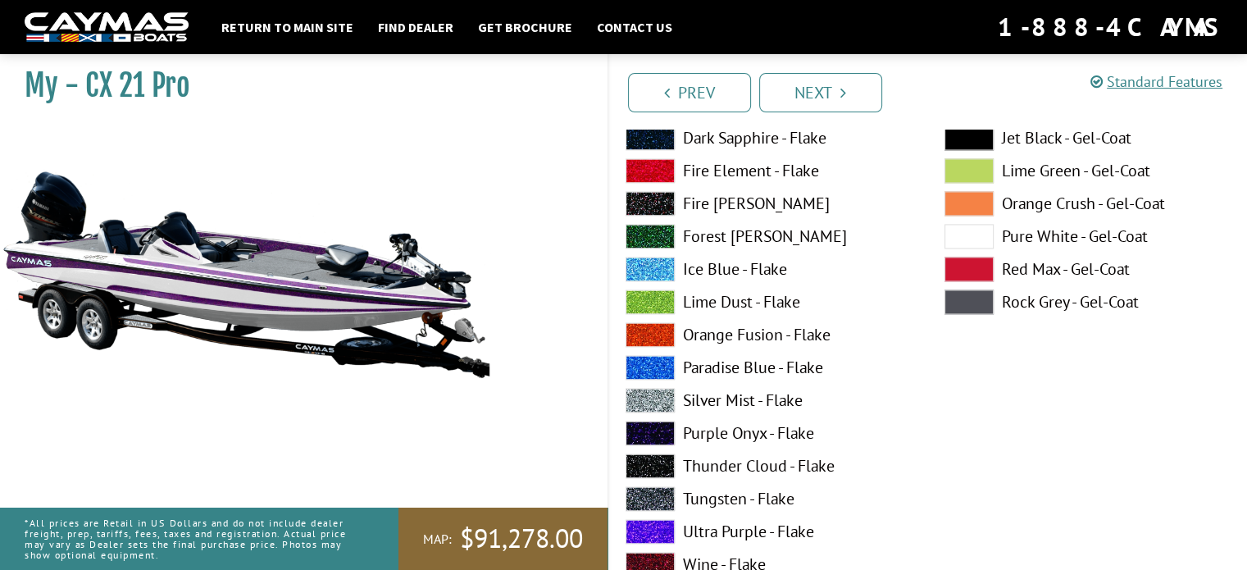
scroll to position [8806, 0]
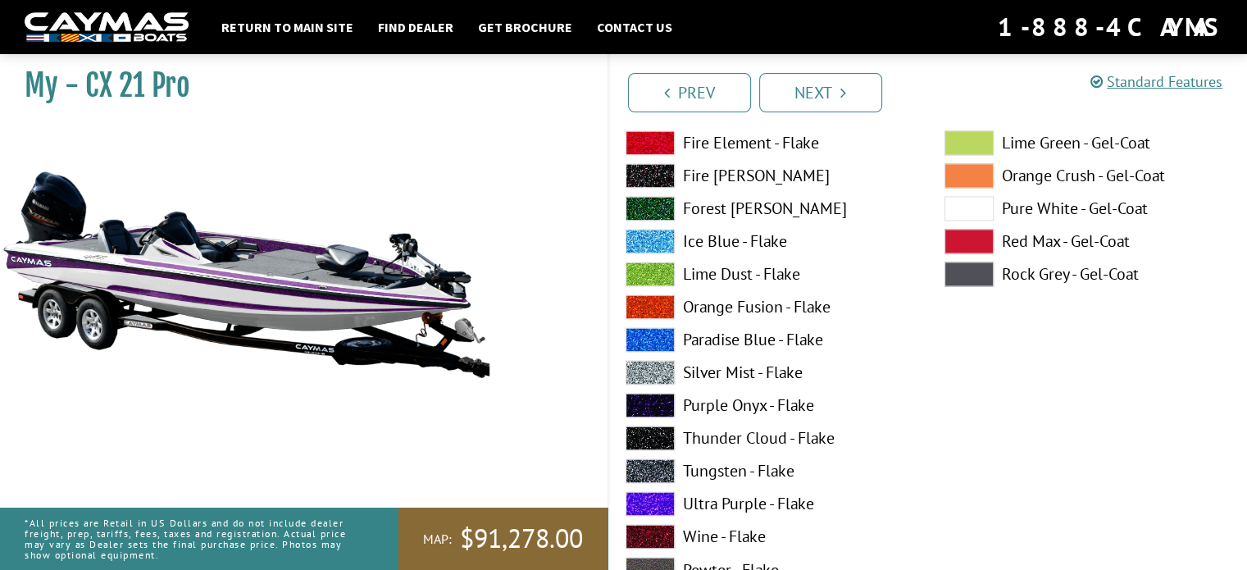
click at [968, 201] on span at bounding box center [968, 208] width 49 height 25
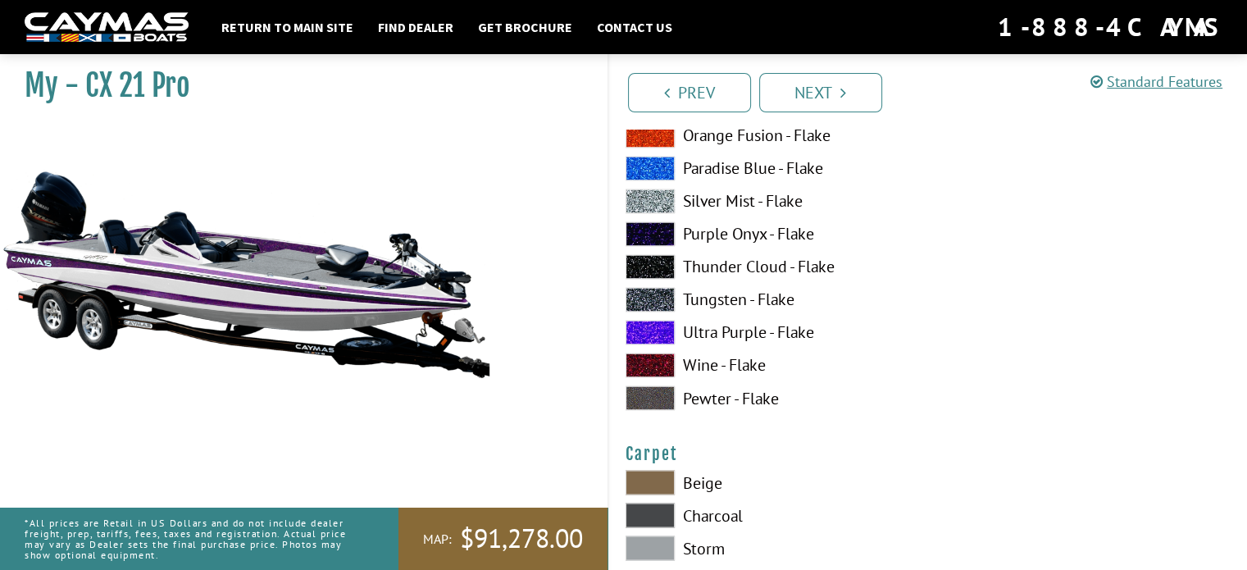
scroll to position [8980, 0]
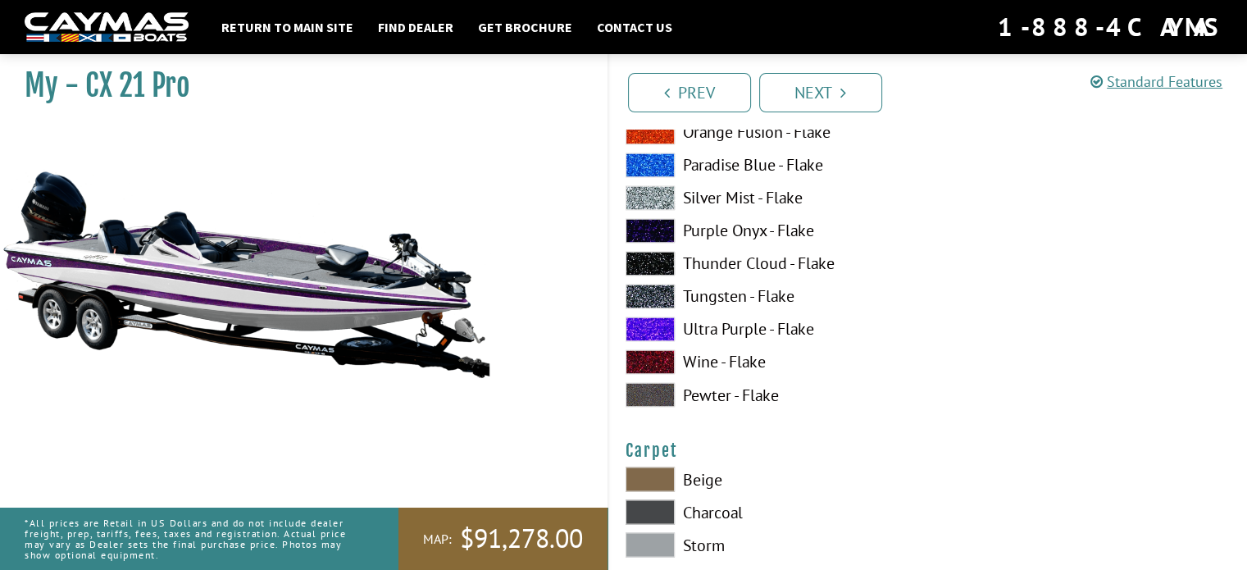
click at [643, 219] on span at bounding box center [649, 230] width 49 height 25
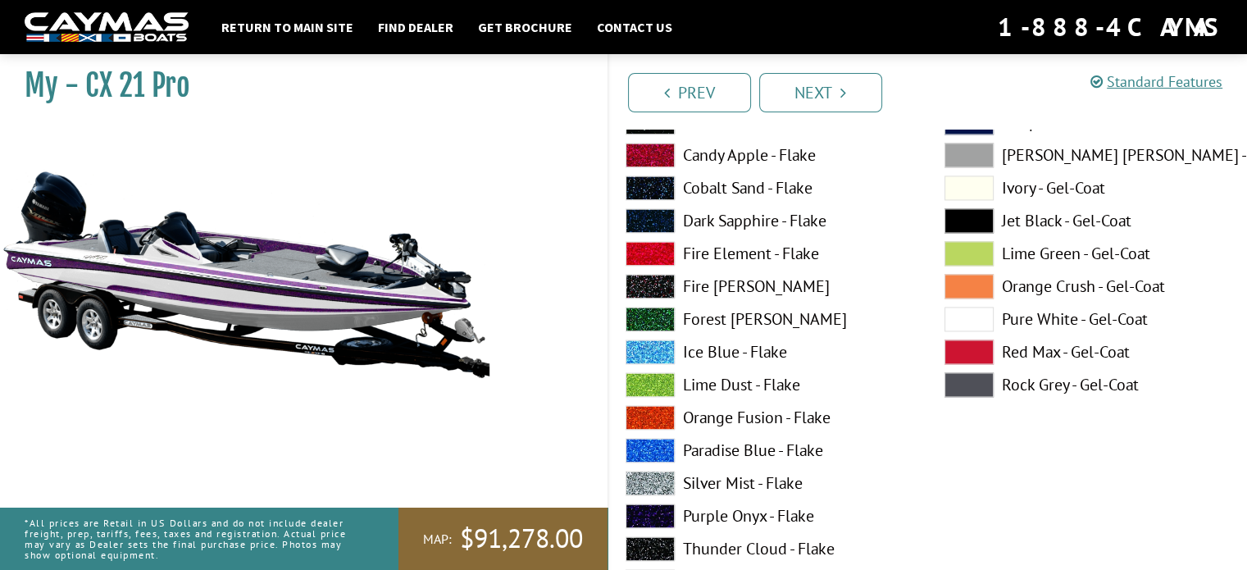
scroll to position [8998, 0]
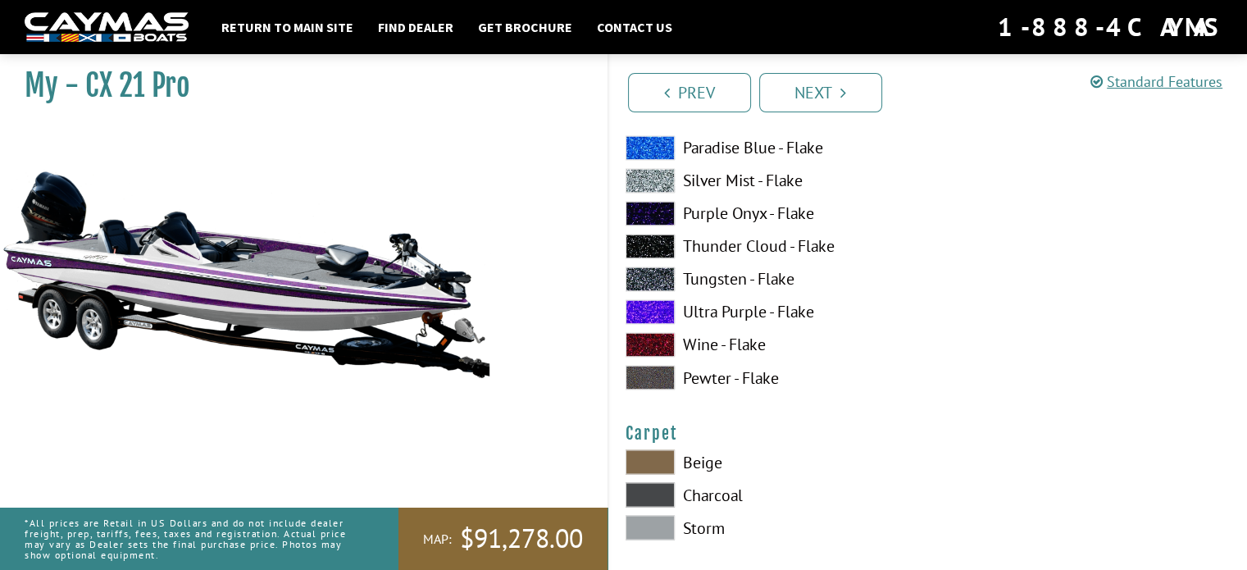
click at [649, 314] on span at bounding box center [649, 311] width 49 height 25
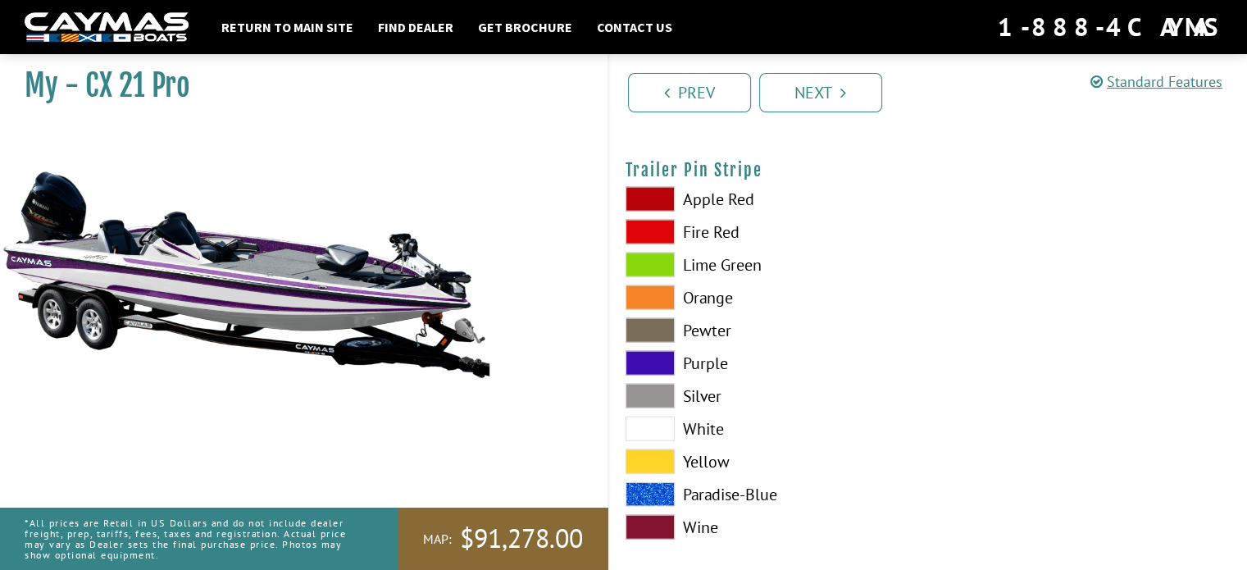
scroll to position [9952, 0]
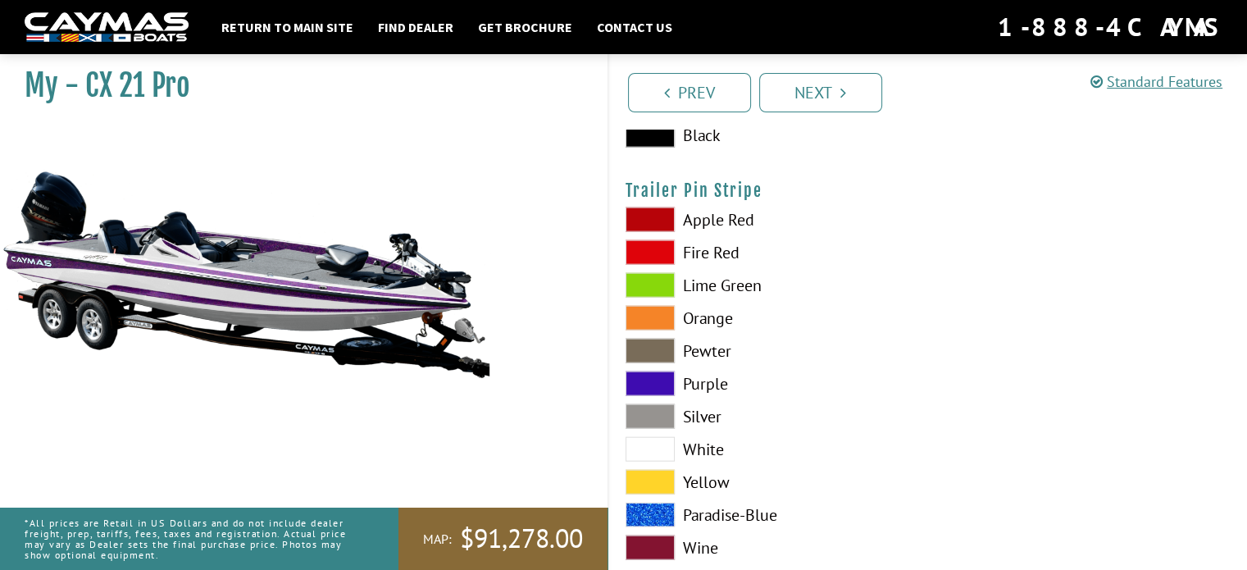
click at [650, 363] on div "Apple Red Fire Red Lime Green Orange Pewter Purple" at bounding box center [768, 387] width 319 height 361
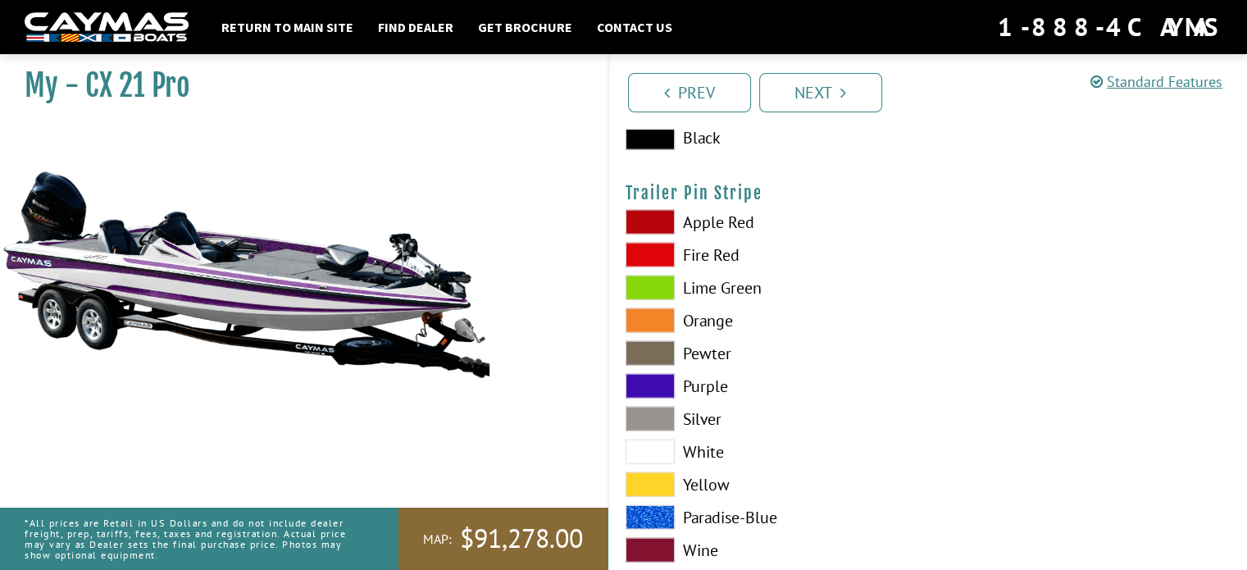
scroll to position [9948, 0]
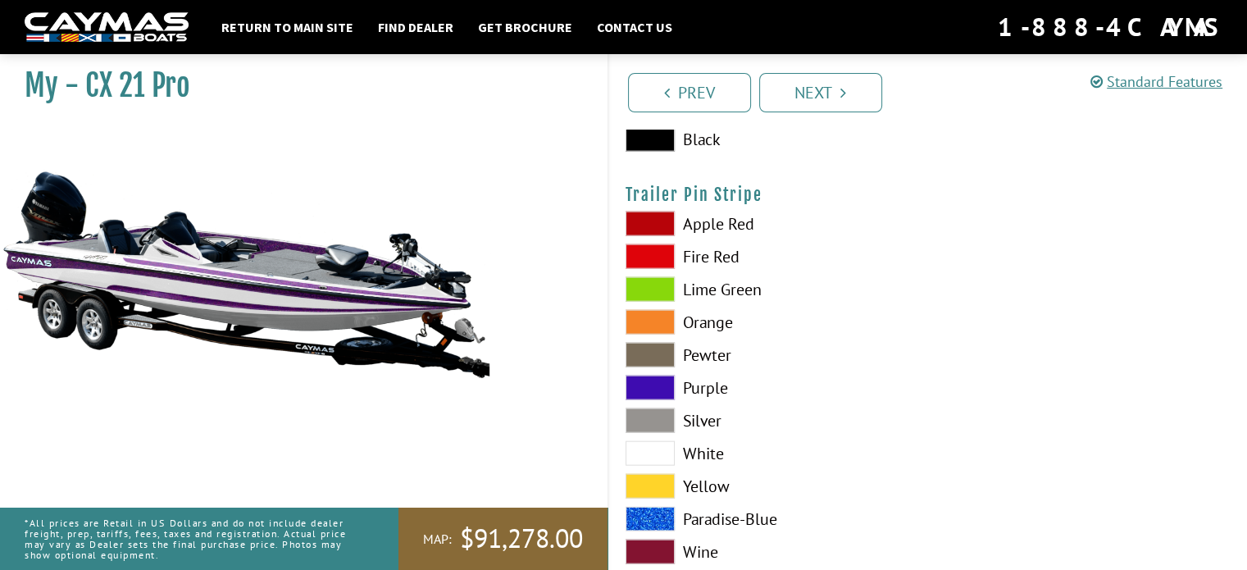
click at [661, 443] on span at bounding box center [649, 453] width 49 height 25
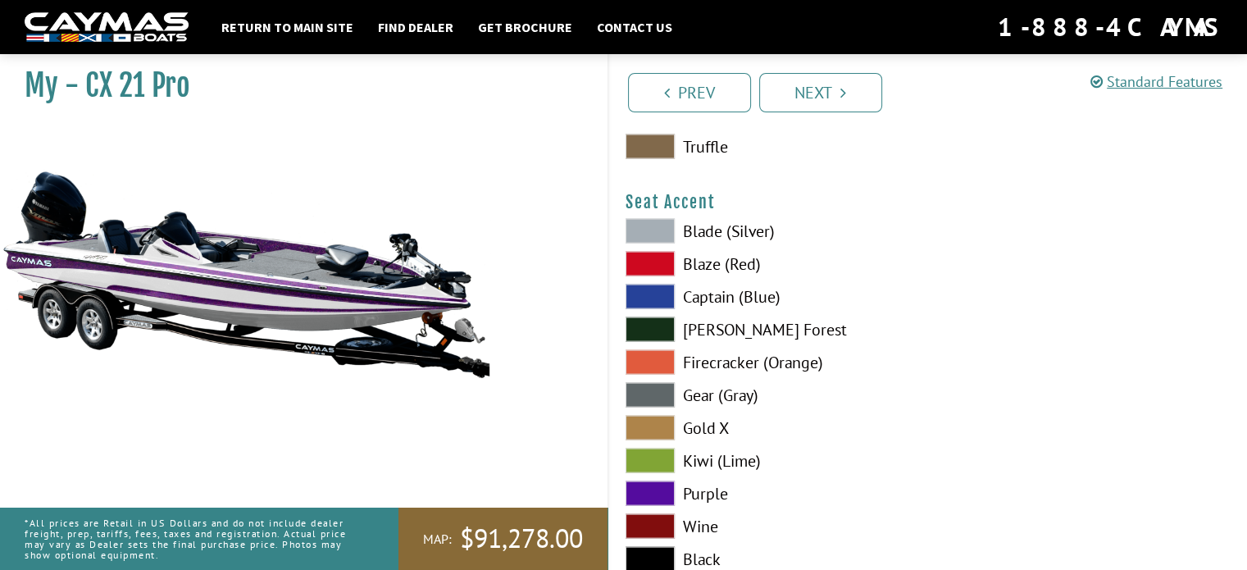
scroll to position [9551, 0]
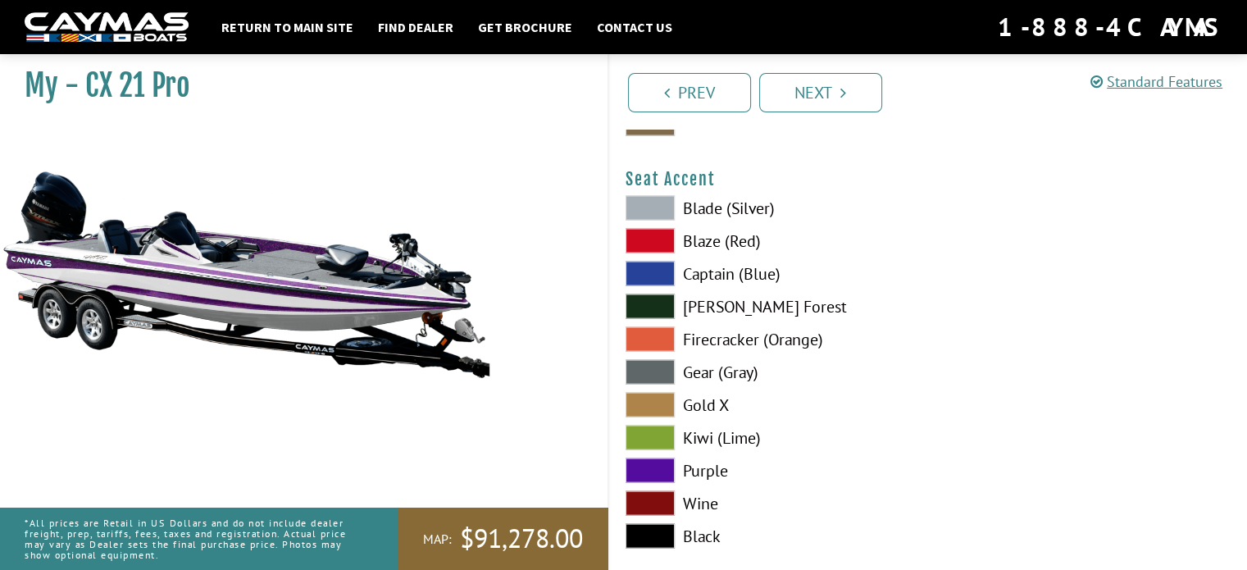
click at [632, 466] on span at bounding box center [649, 470] width 49 height 25
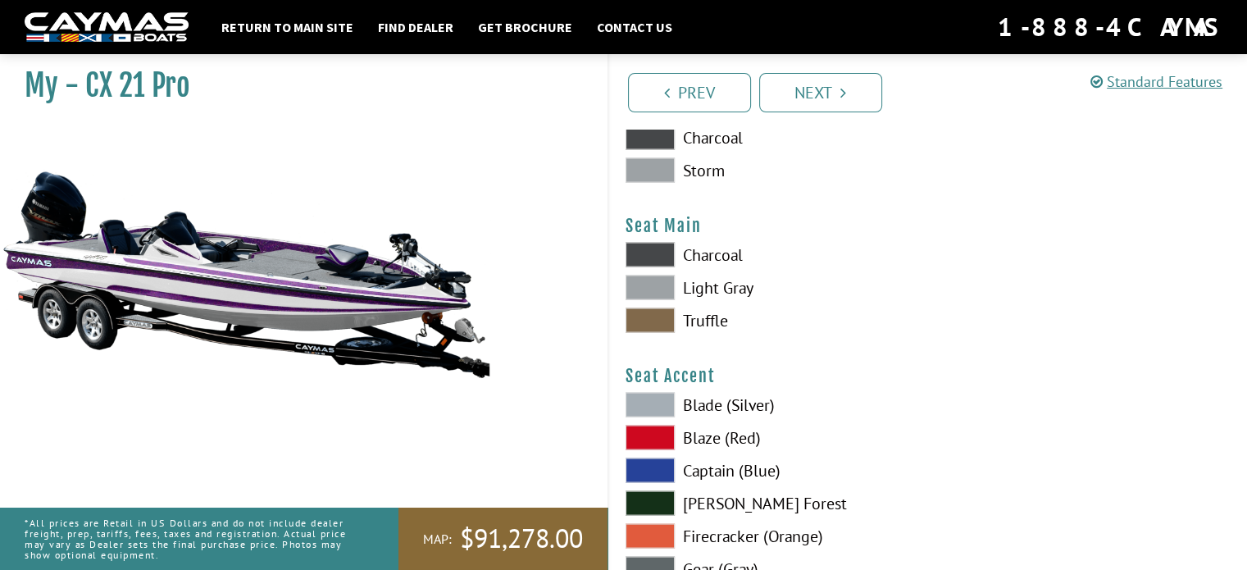
scroll to position [9253, 0]
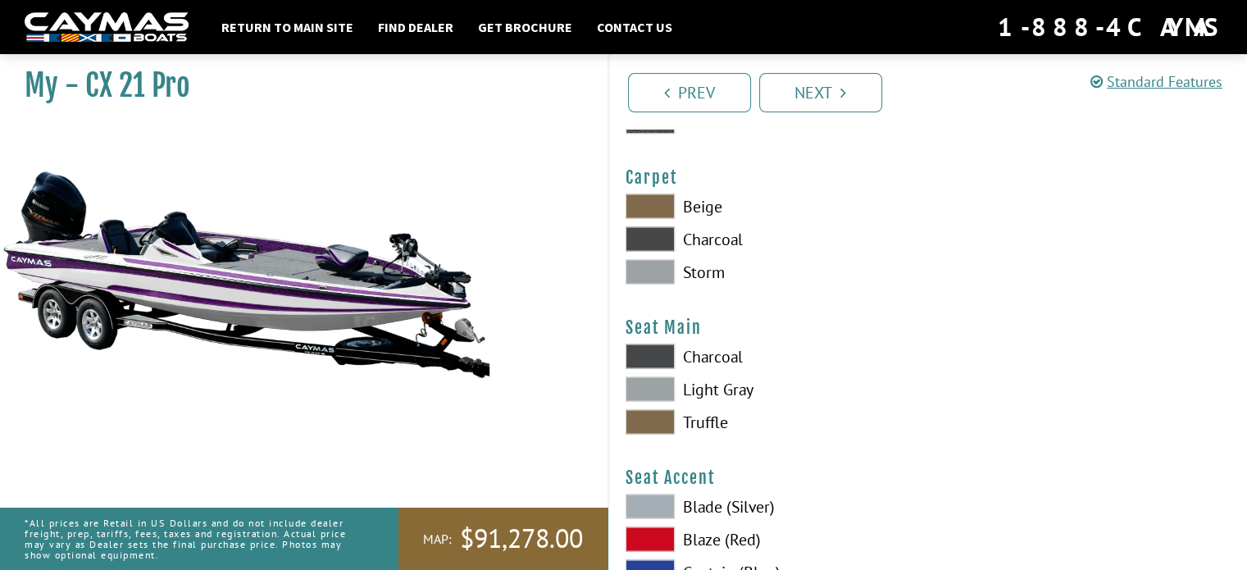
click at [652, 415] on span at bounding box center [649, 421] width 49 height 25
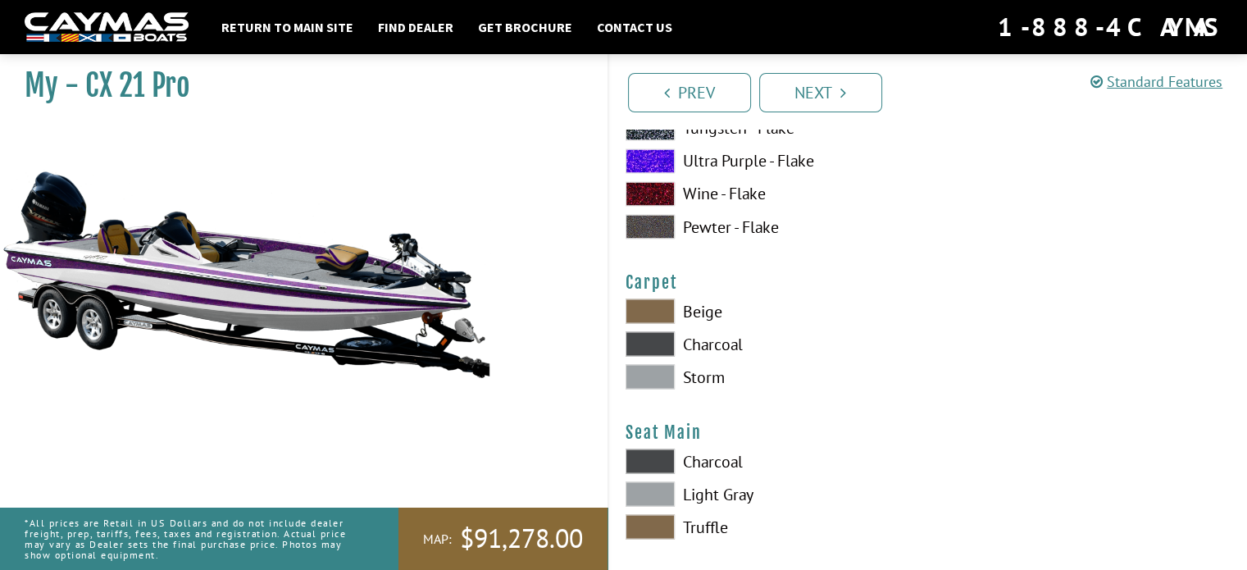
scroll to position [9130, 0]
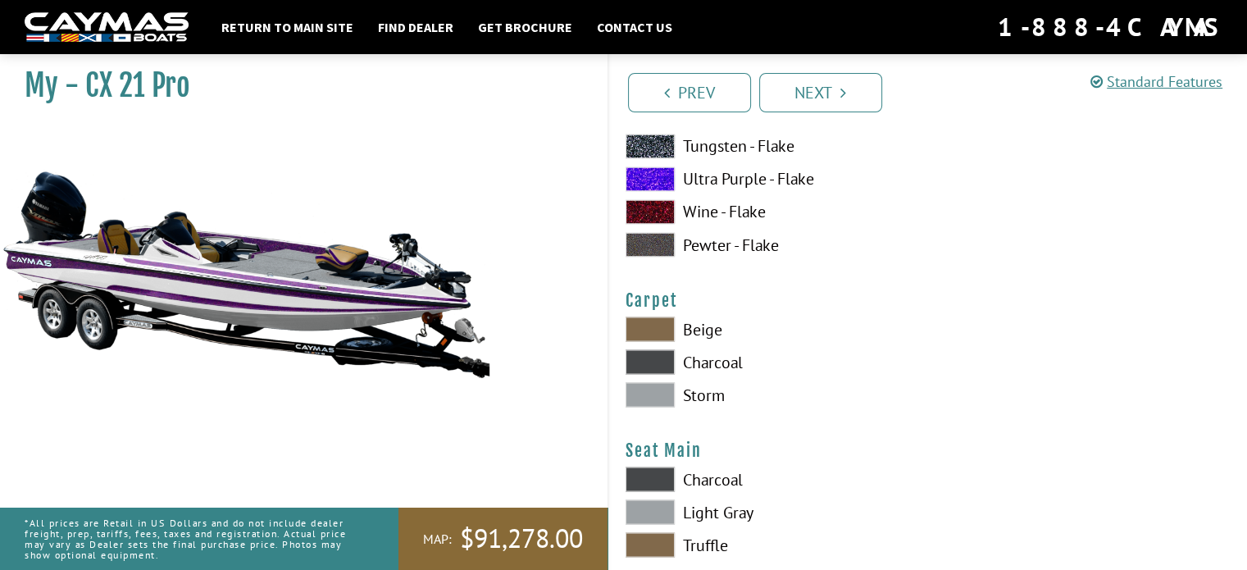
click at [658, 326] on span at bounding box center [649, 328] width 49 height 25
click at [648, 393] on span at bounding box center [649, 394] width 49 height 25
click at [648, 369] on span at bounding box center [649, 361] width 49 height 25
click at [645, 472] on span at bounding box center [649, 478] width 49 height 25
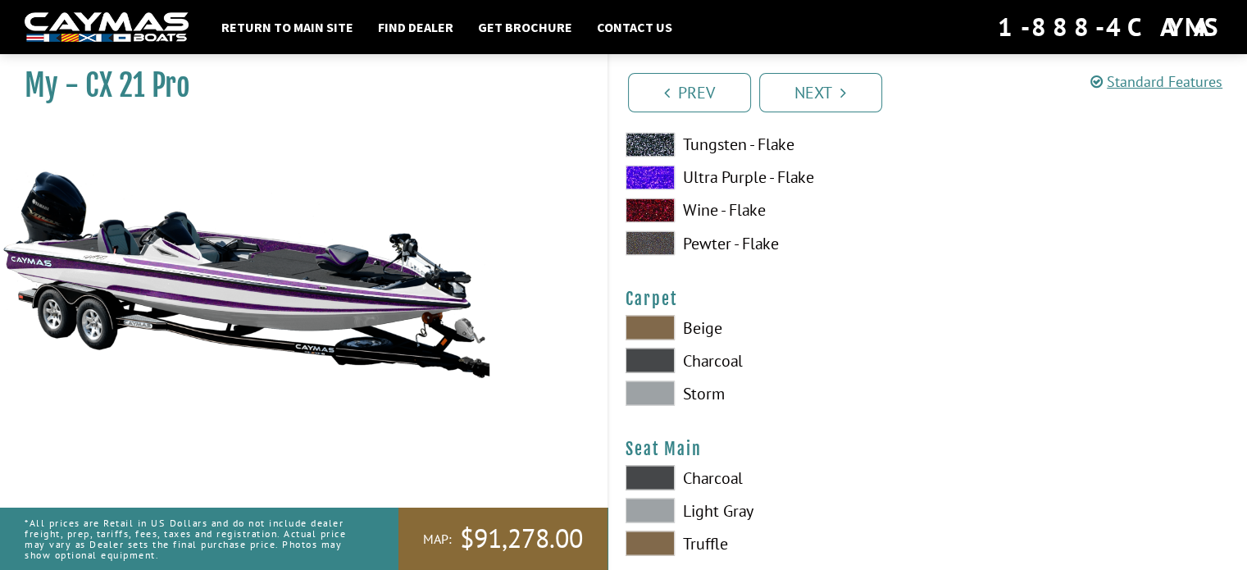
scroll to position [9131, 0]
click at [643, 503] on span at bounding box center [649, 510] width 49 height 25
click at [653, 382] on span at bounding box center [649, 393] width 49 height 25
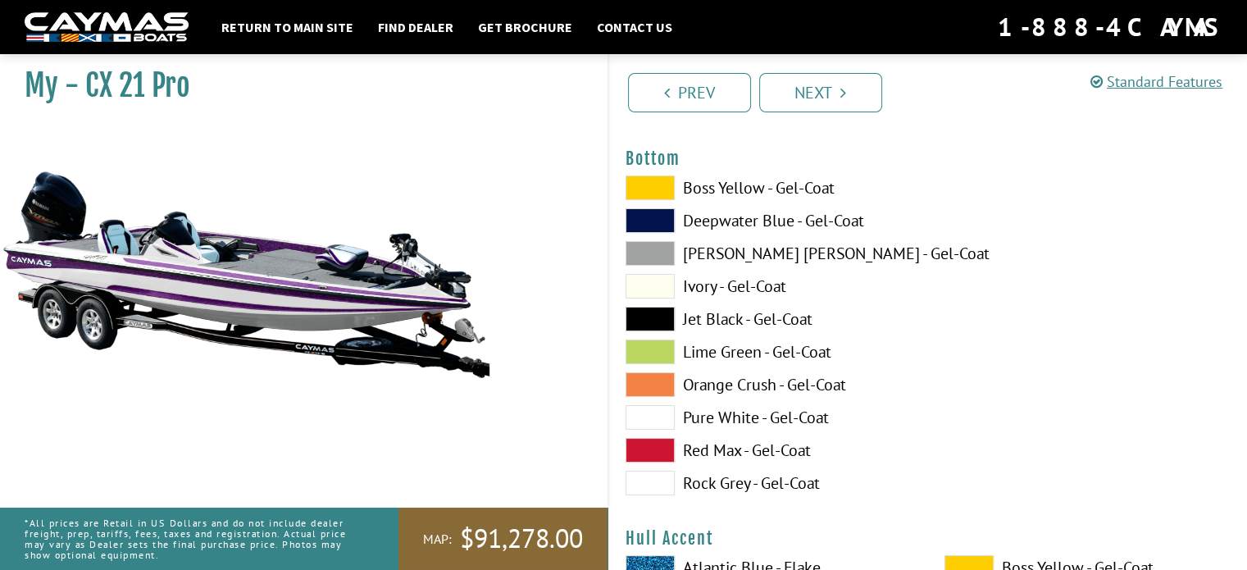
scroll to position [6194, 0]
click at [656, 317] on span at bounding box center [649, 318] width 49 height 25
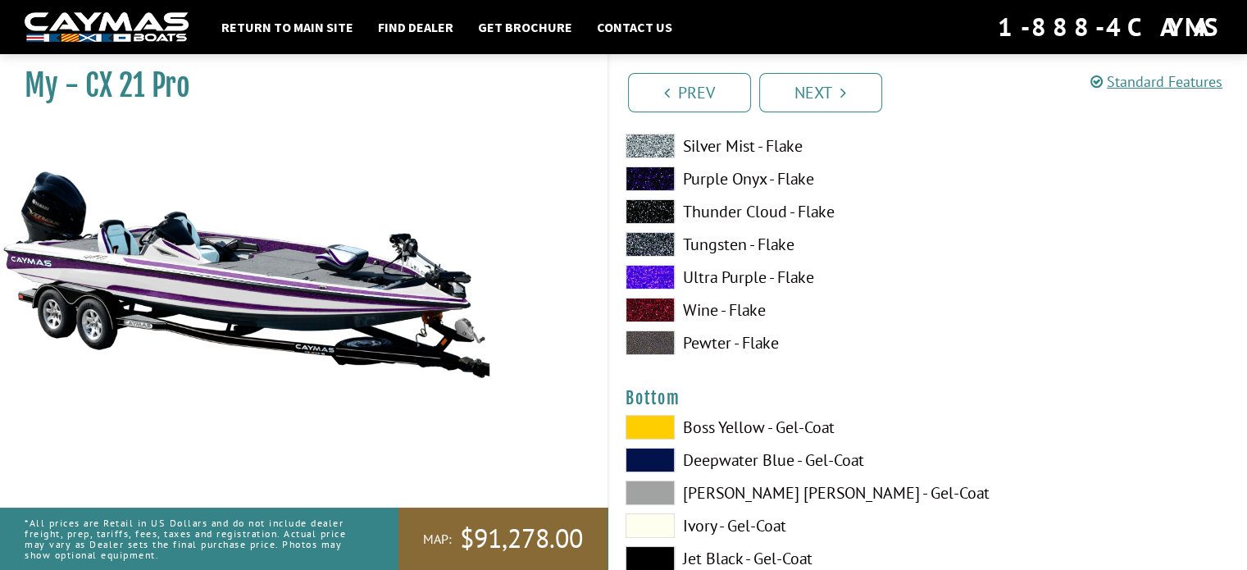
scroll to position [5944, 0]
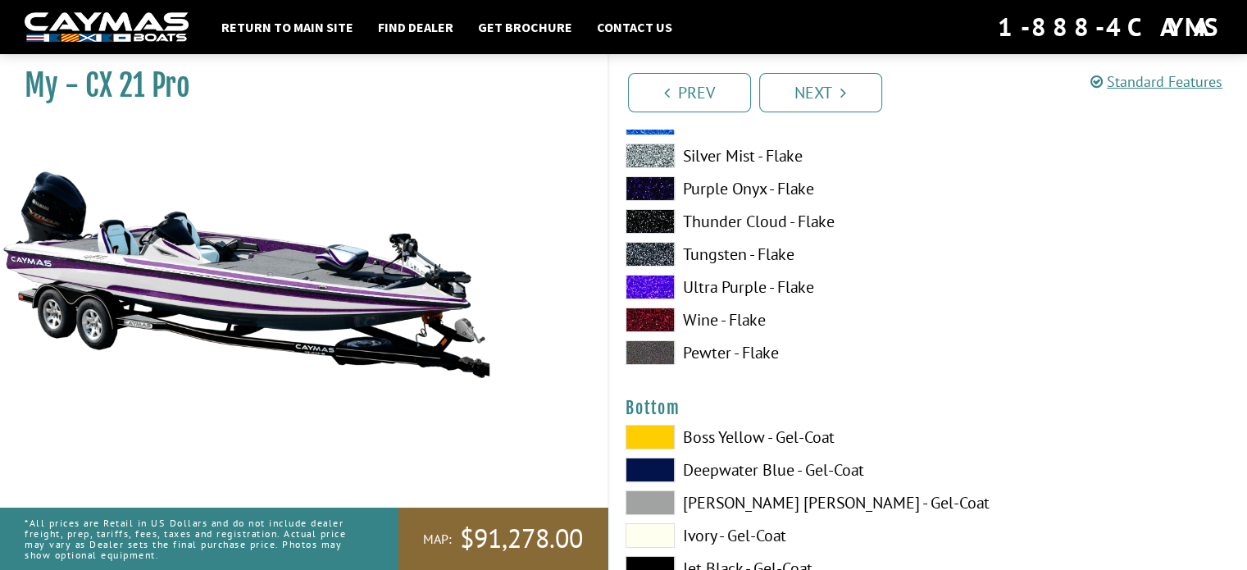
click at [640, 284] on span at bounding box center [649, 287] width 49 height 25
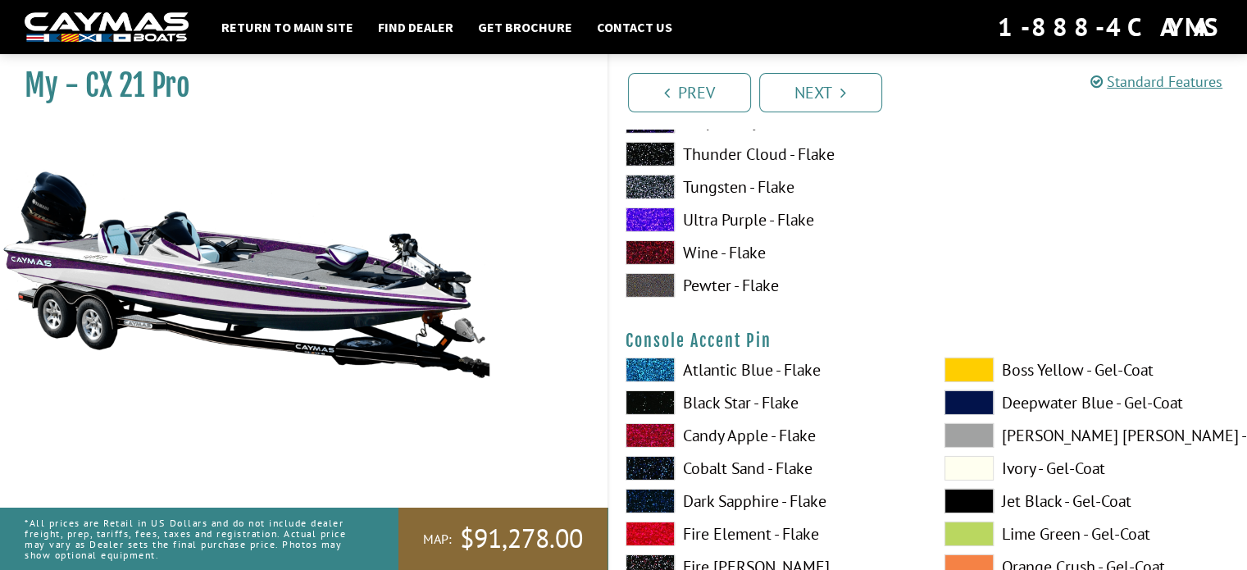
scroll to position [5336, 0]
click at [647, 217] on span at bounding box center [649, 220] width 49 height 25
click at [647, 219] on span at bounding box center [649, 220] width 49 height 25
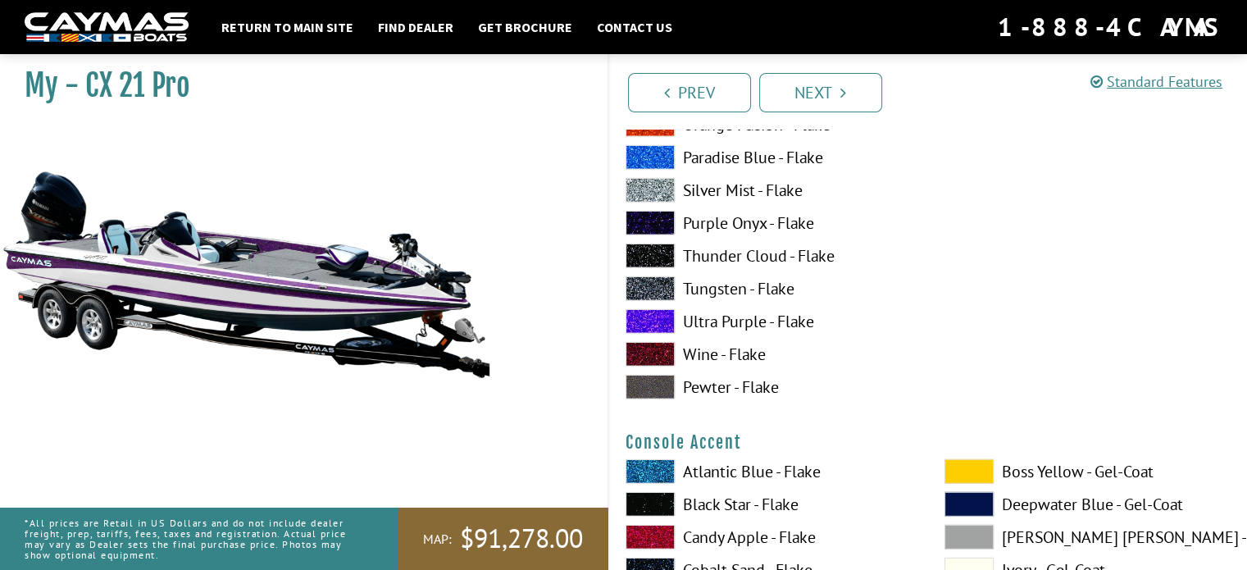
scroll to position [4541, 0]
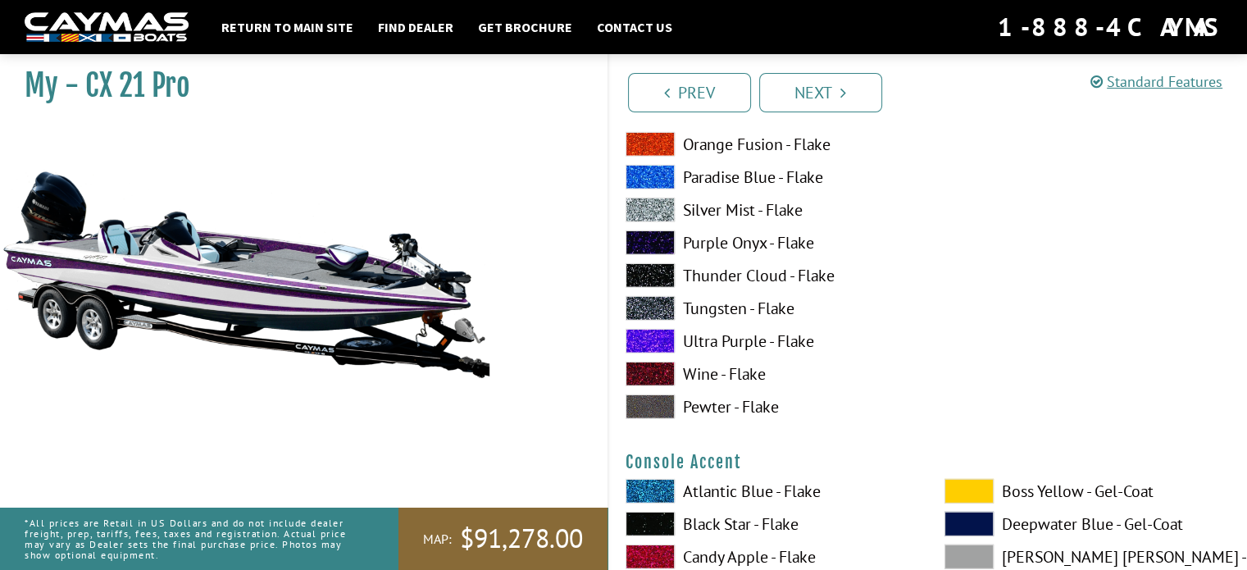
click at [643, 343] on span at bounding box center [649, 341] width 49 height 25
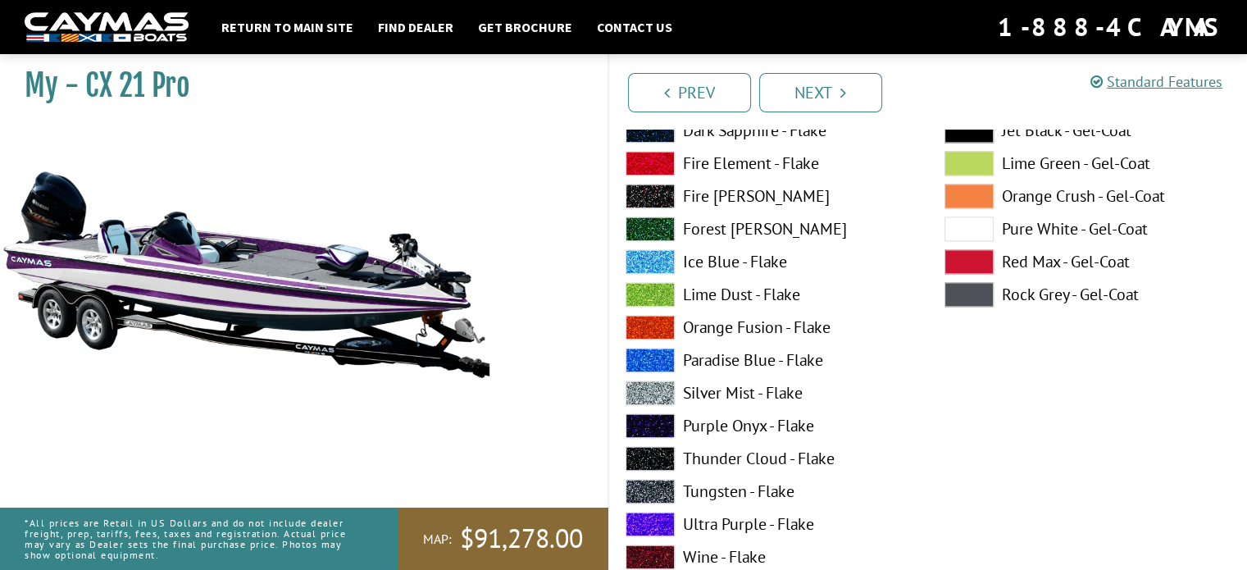
scroll to position [2448, 0]
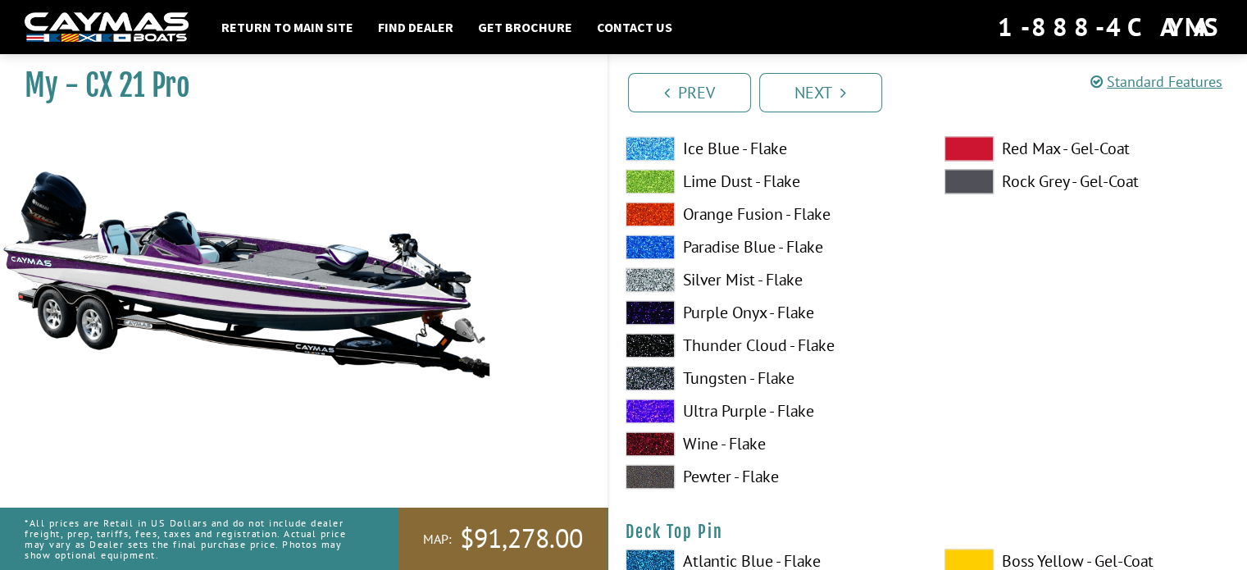
click at [669, 404] on span at bounding box center [649, 410] width 49 height 25
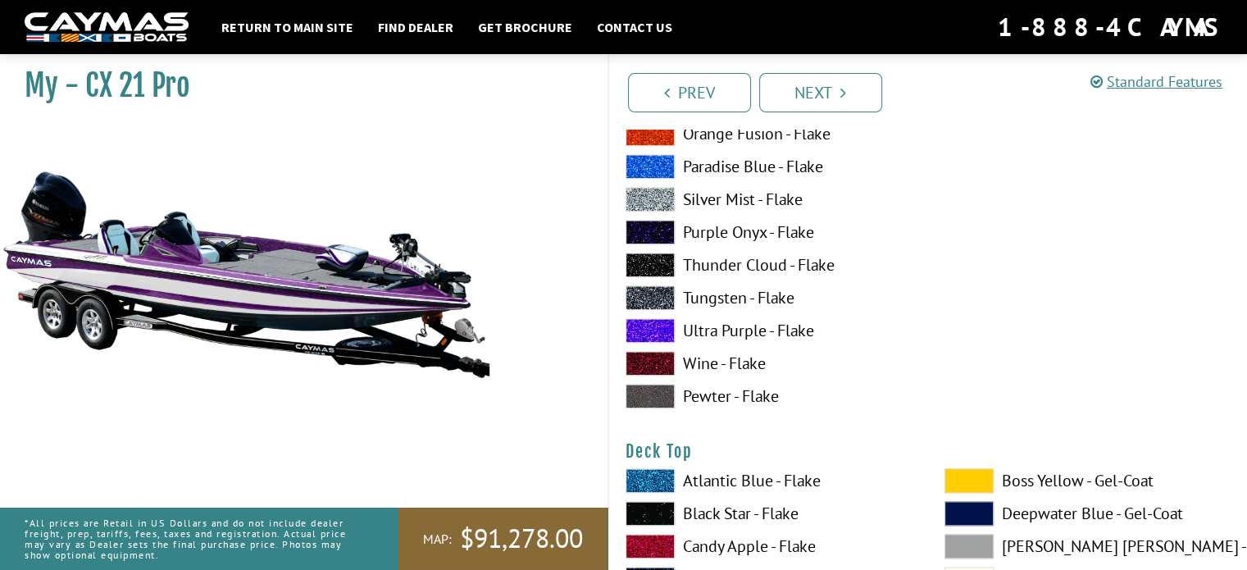
scroll to position [1852, 0]
click at [637, 334] on span at bounding box center [649, 331] width 49 height 25
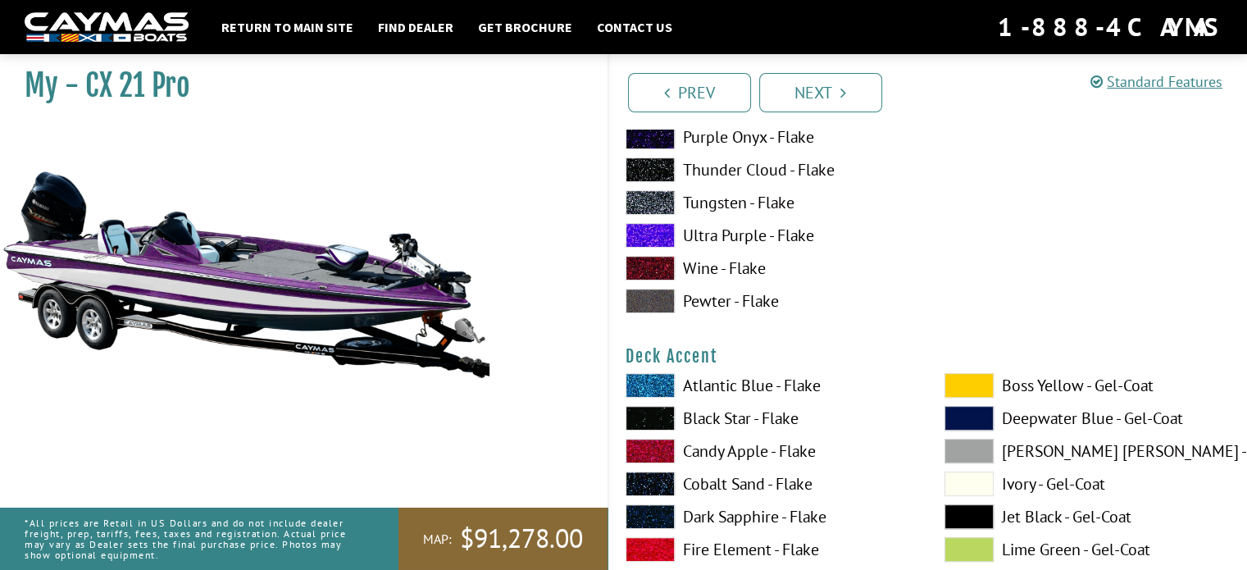
scroll to position [554, 0]
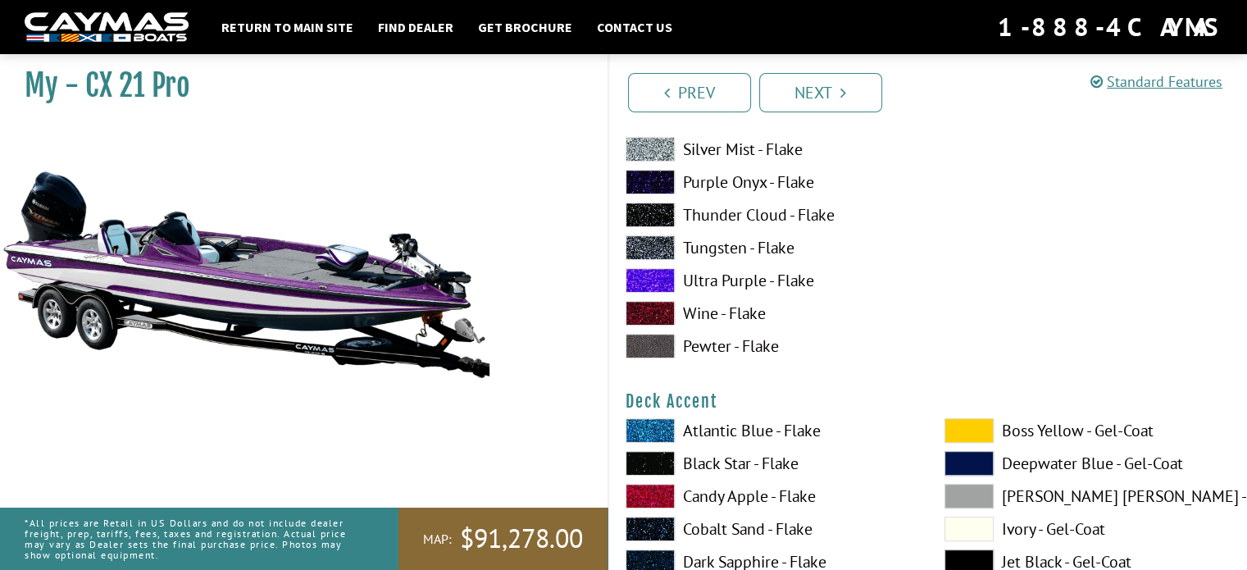
click at [664, 276] on span at bounding box center [649, 280] width 49 height 25
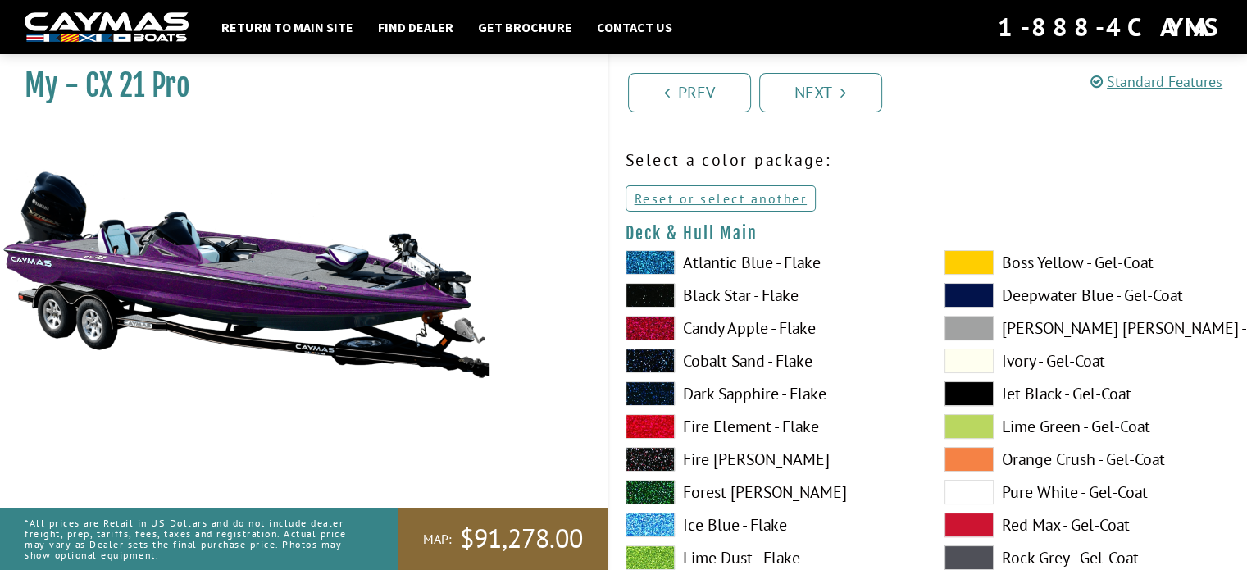
scroll to position [0, 0]
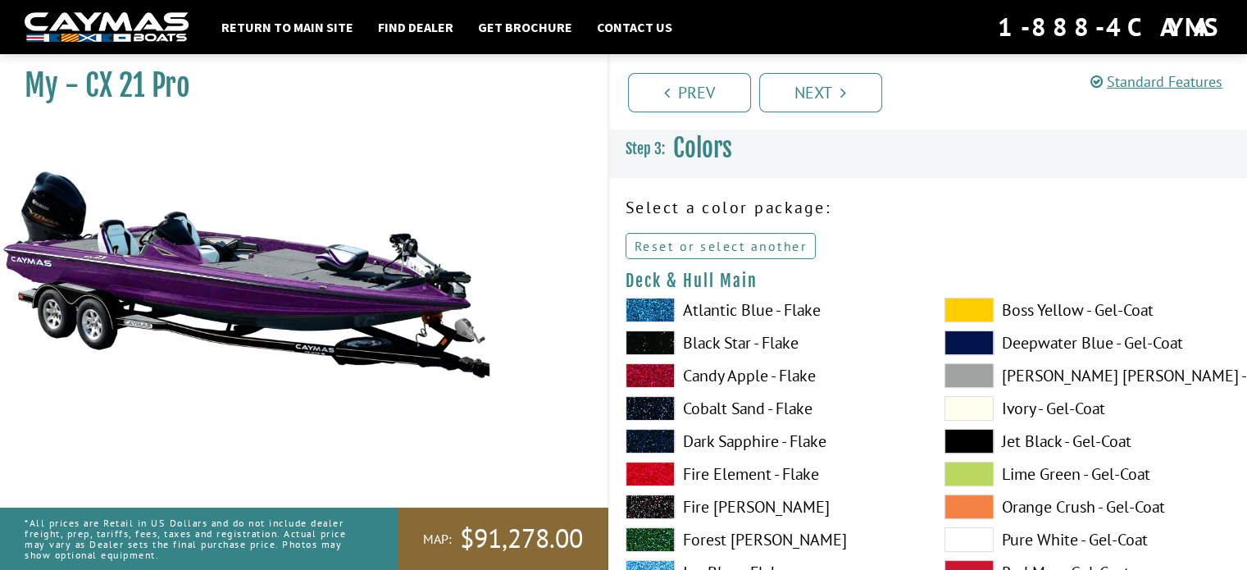
click at [745, 249] on link "Reset or select another" at bounding box center [720, 246] width 191 height 26
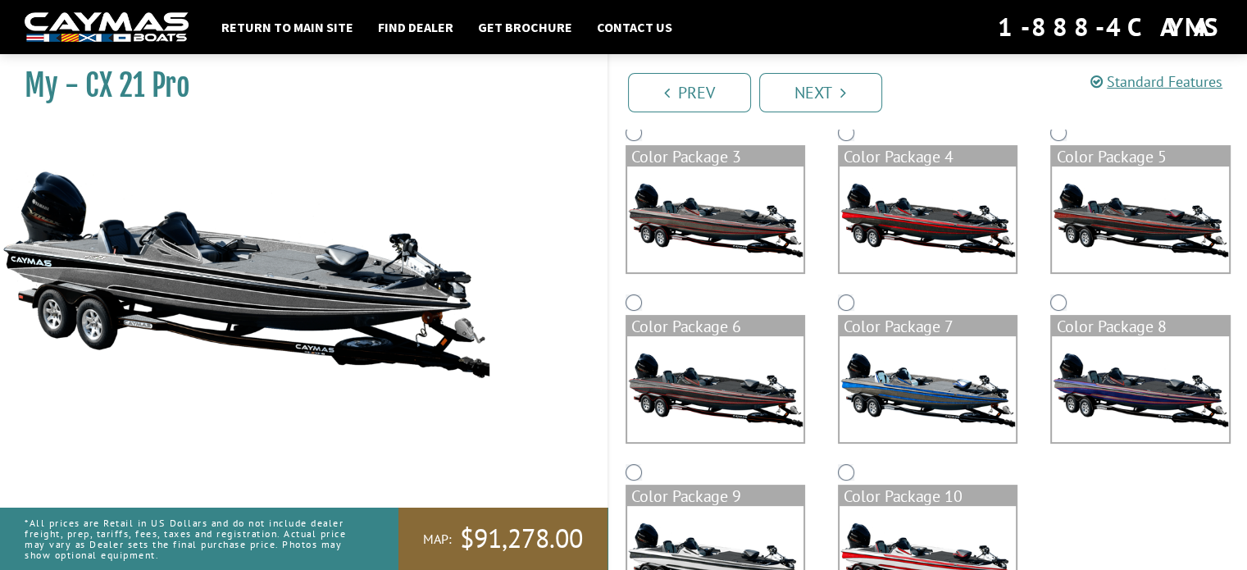
scroll to position [320, 0]
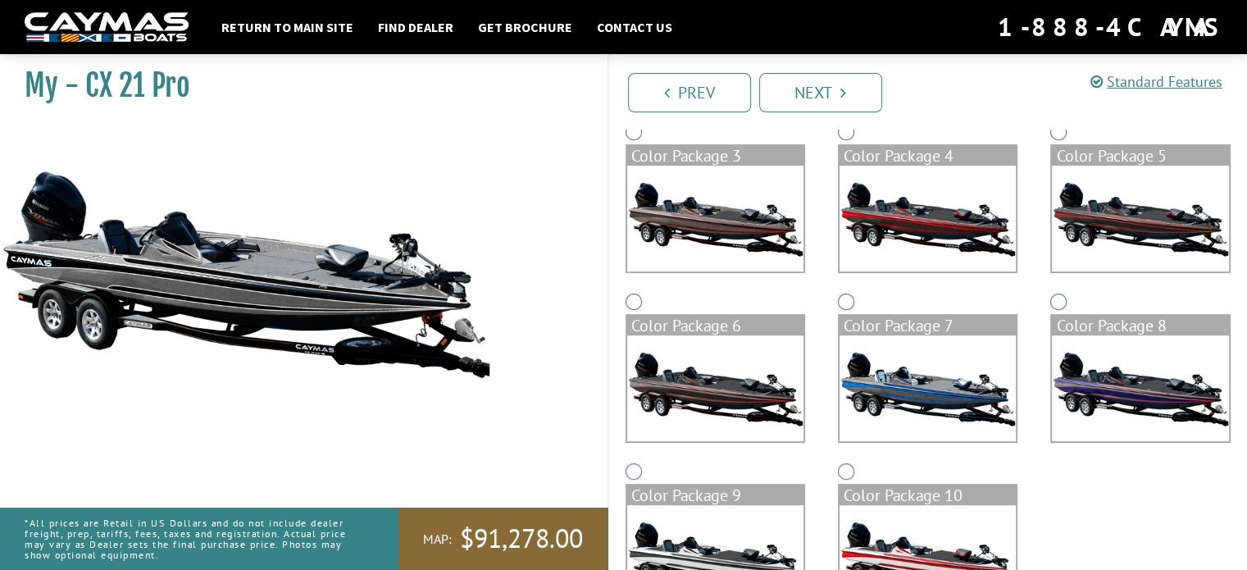
click at [877, 409] on img at bounding box center [927, 388] width 176 height 106
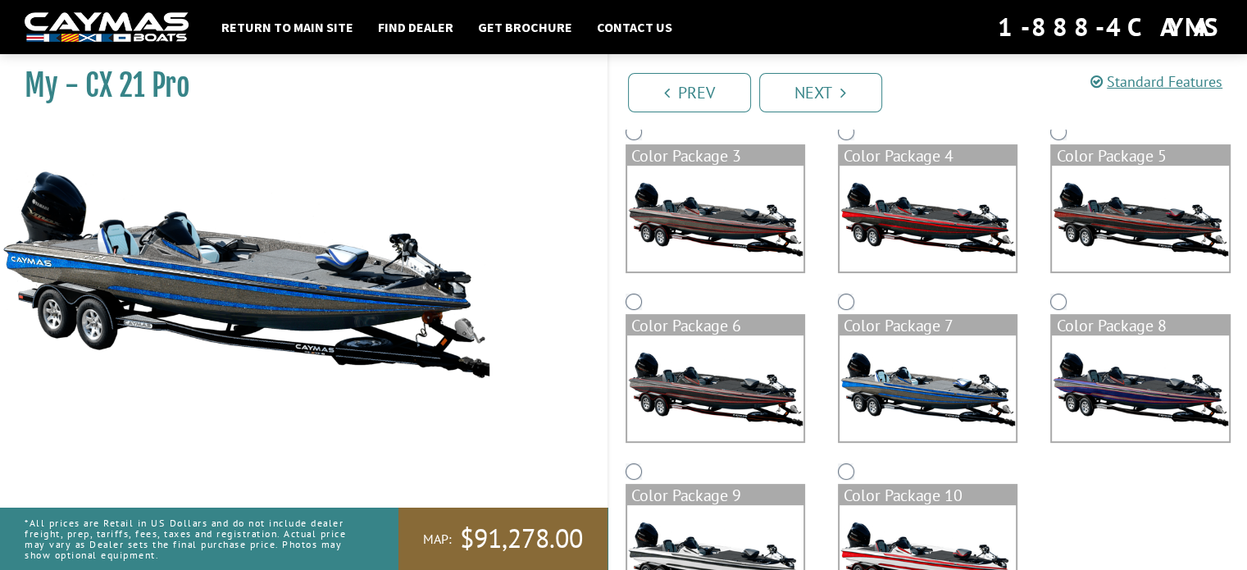
click at [877, 529] on img at bounding box center [927, 558] width 176 height 106
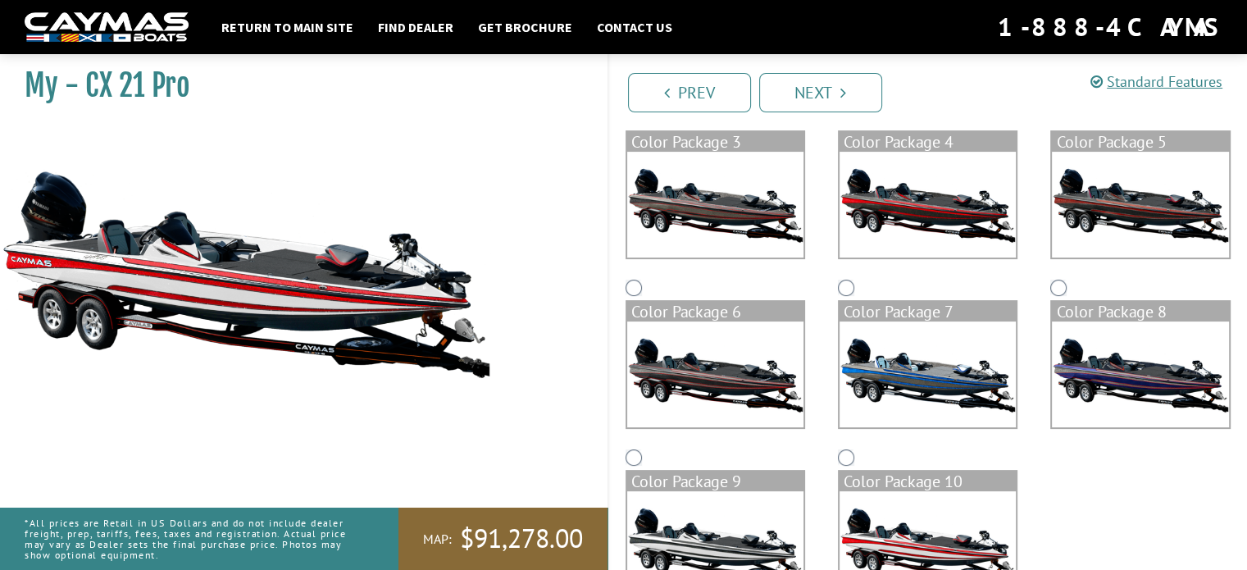
scroll to position [349, 0]
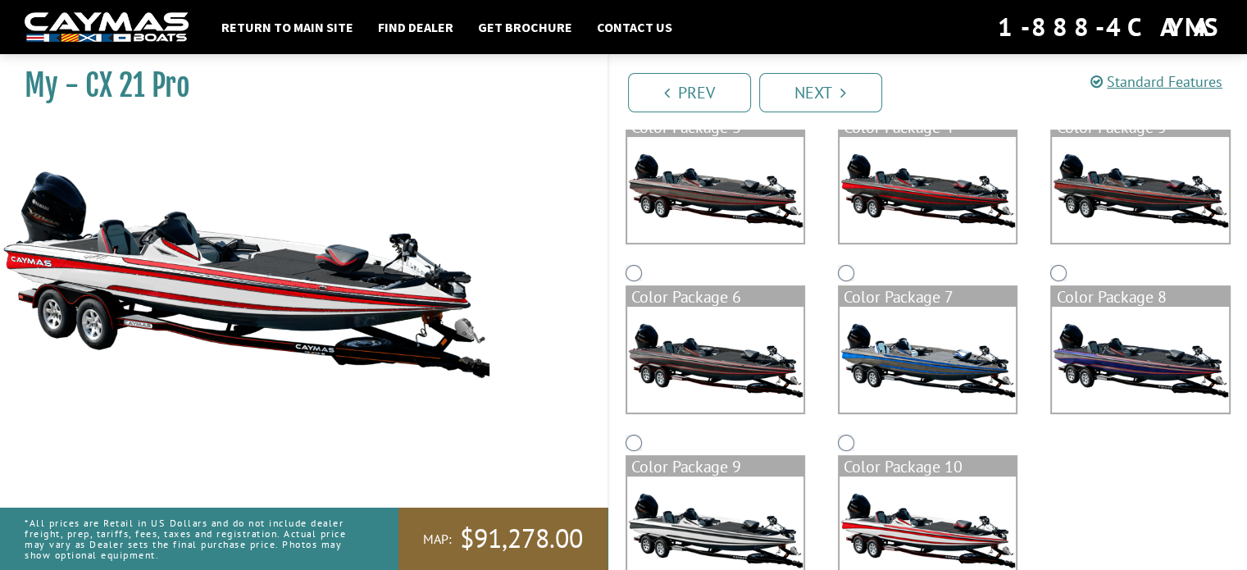
click at [718, 507] on img at bounding box center [715, 529] width 176 height 106
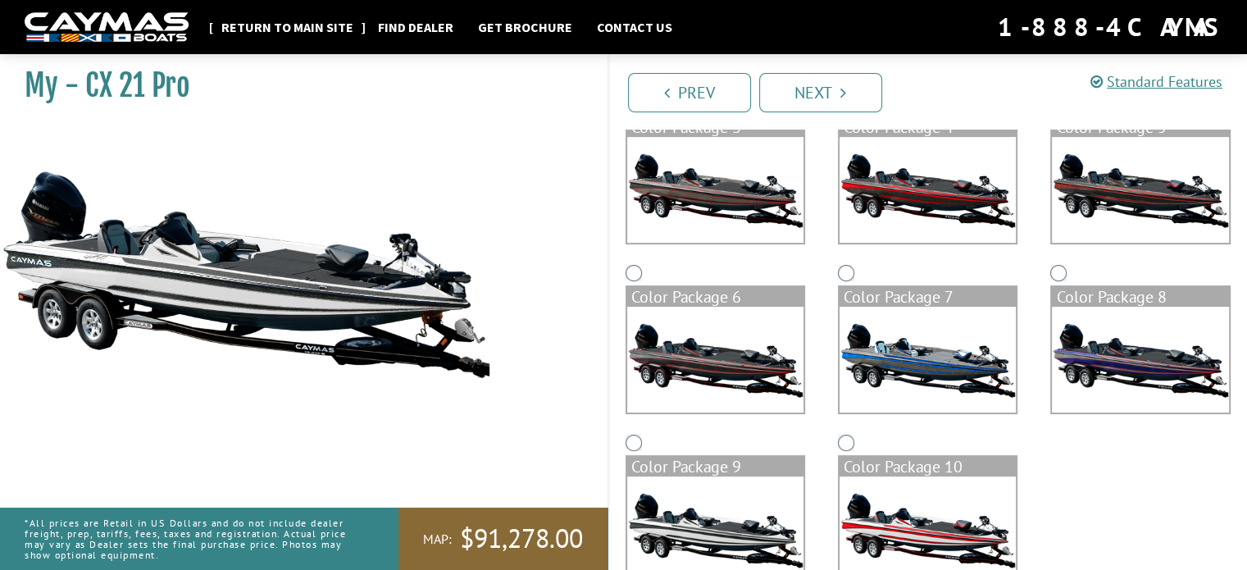
click at [255, 25] on link "Return to main site" at bounding box center [287, 26] width 148 height 21
